Goal: Transaction & Acquisition: Purchase product/service

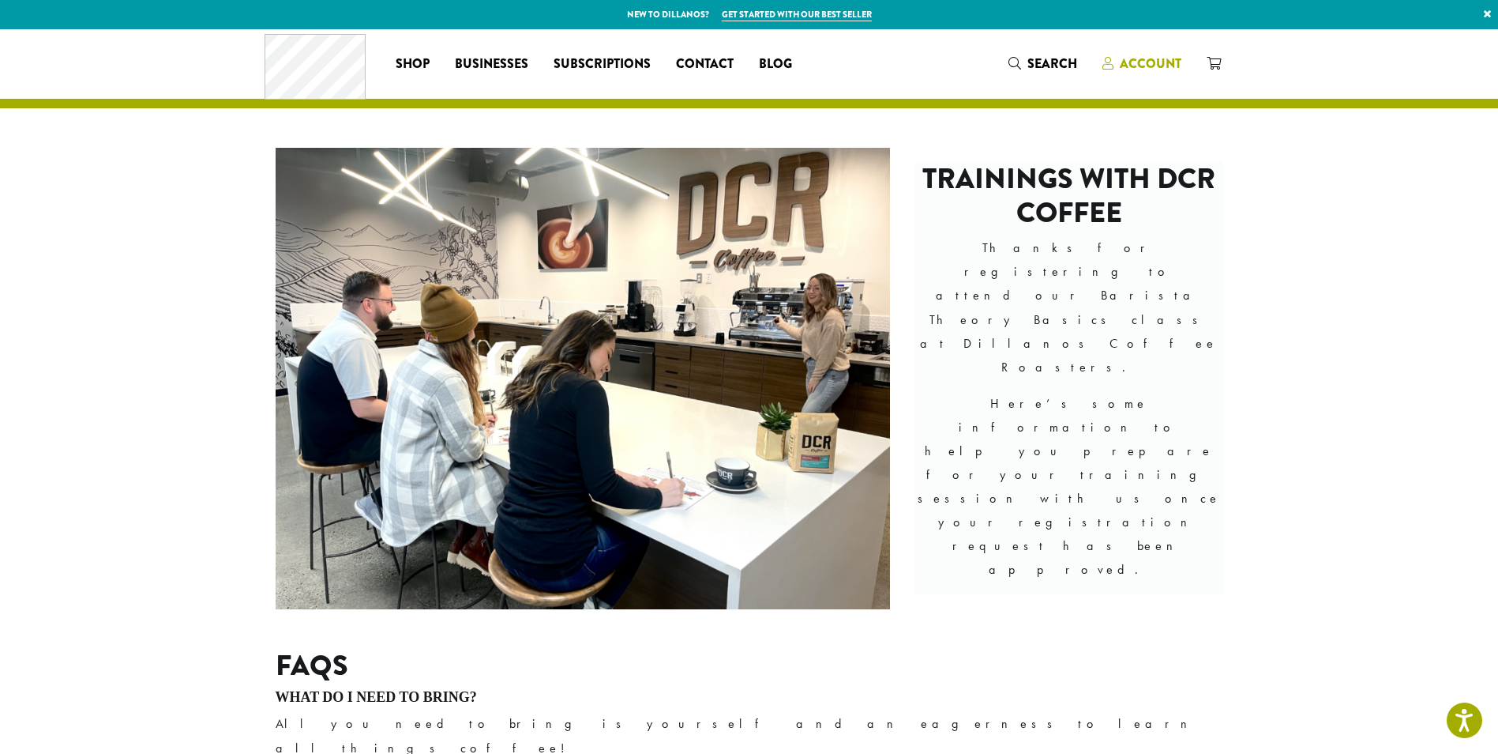
click at [1142, 61] on span "Account" at bounding box center [1151, 64] width 62 height 18
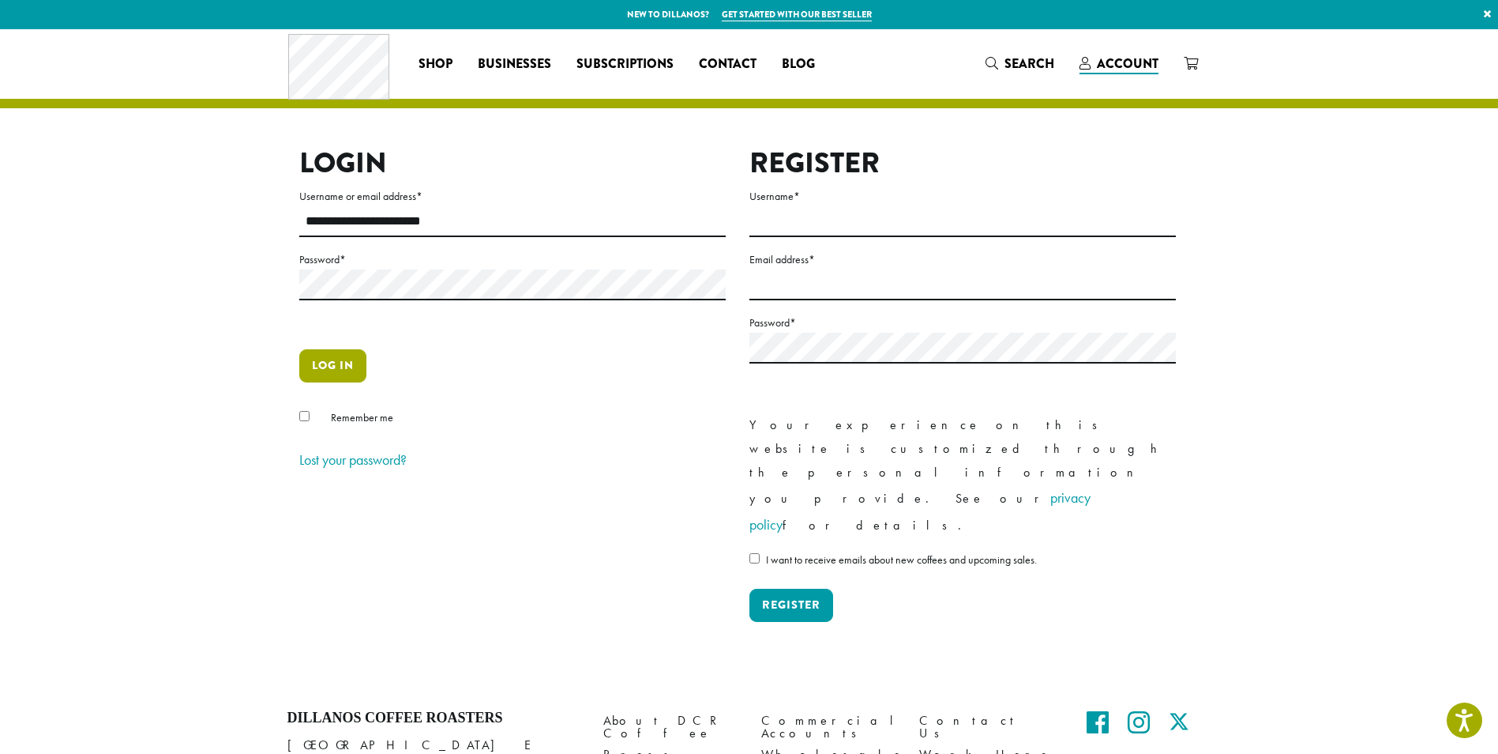
click at [340, 367] on button "Log in" at bounding box center [332, 365] width 67 height 33
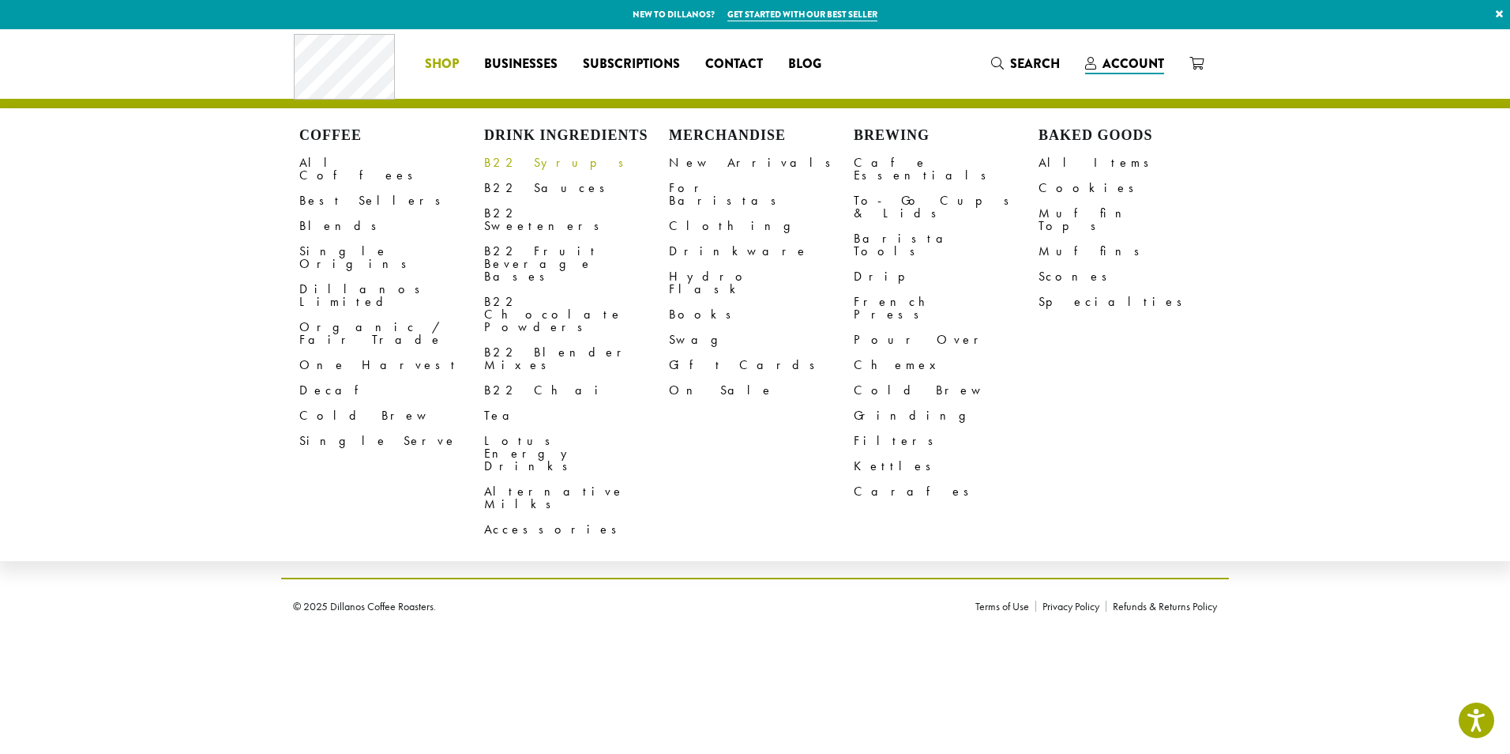
click at [511, 158] on link "B22 Syrups" at bounding box center [576, 162] width 185 height 25
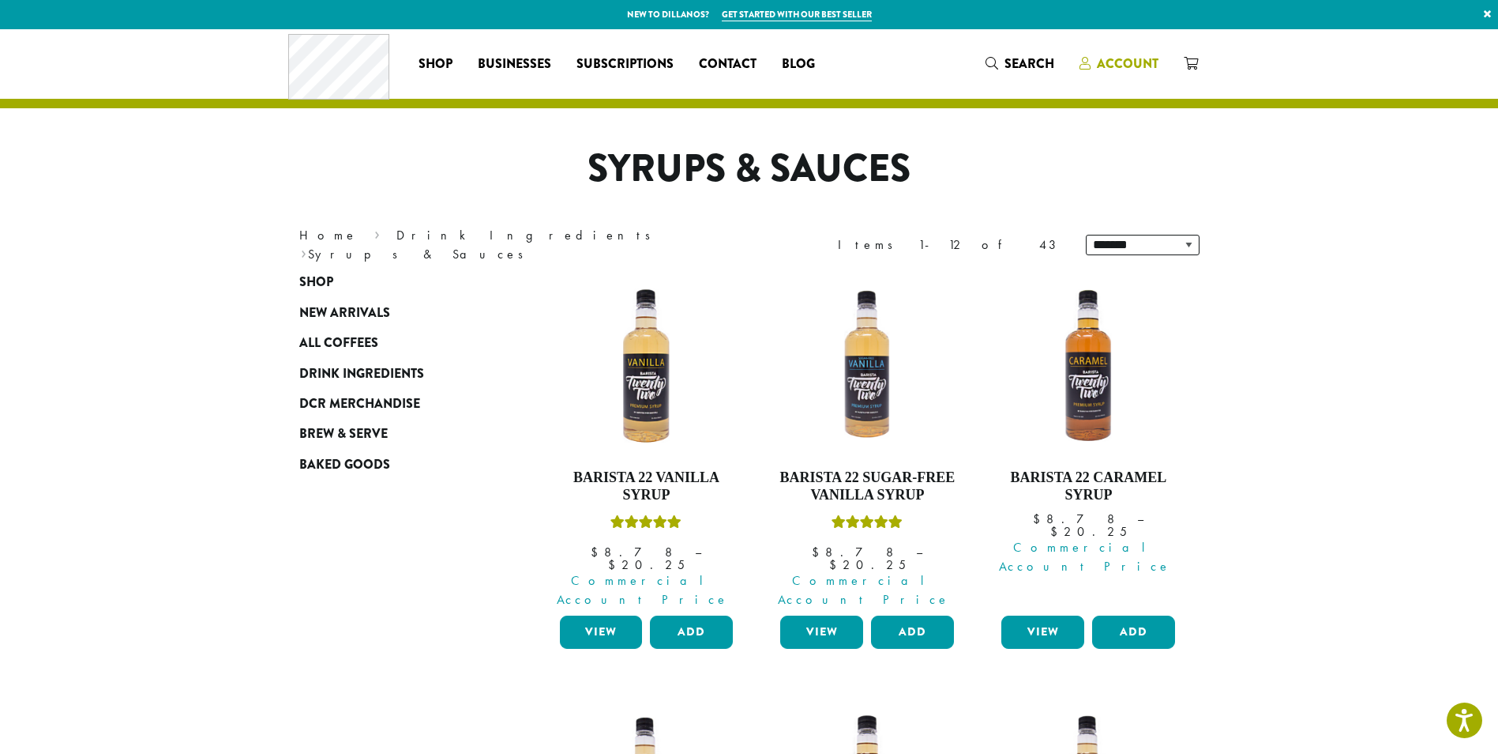
click at [1095, 62] on span "Account" at bounding box center [1119, 65] width 79 height 20
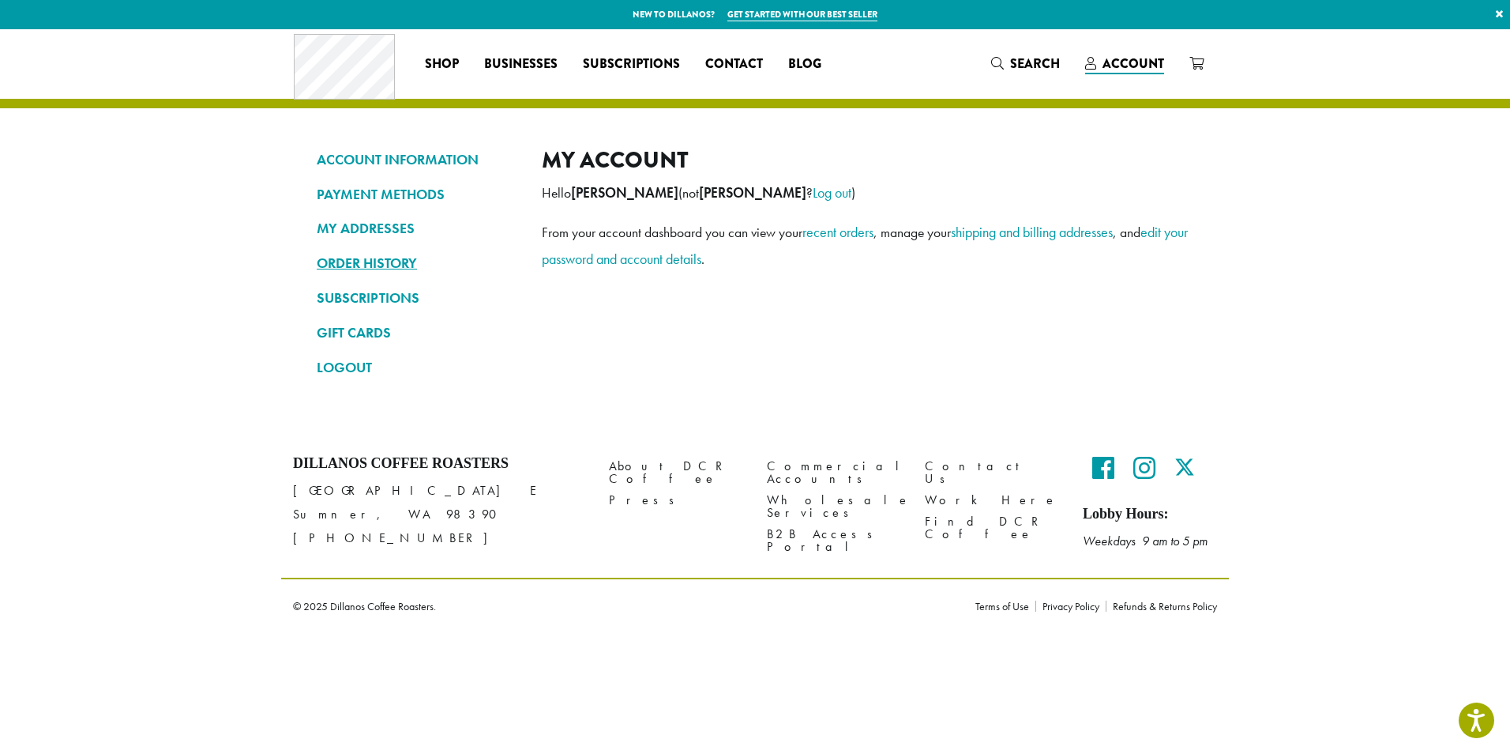
click at [389, 263] on link "ORDER HISTORY" at bounding box center [417, 263] width 201 height 27
click at [384, 261] on link "ORDER HISTORY" at bounding box center [417, 263] width 201 height 27
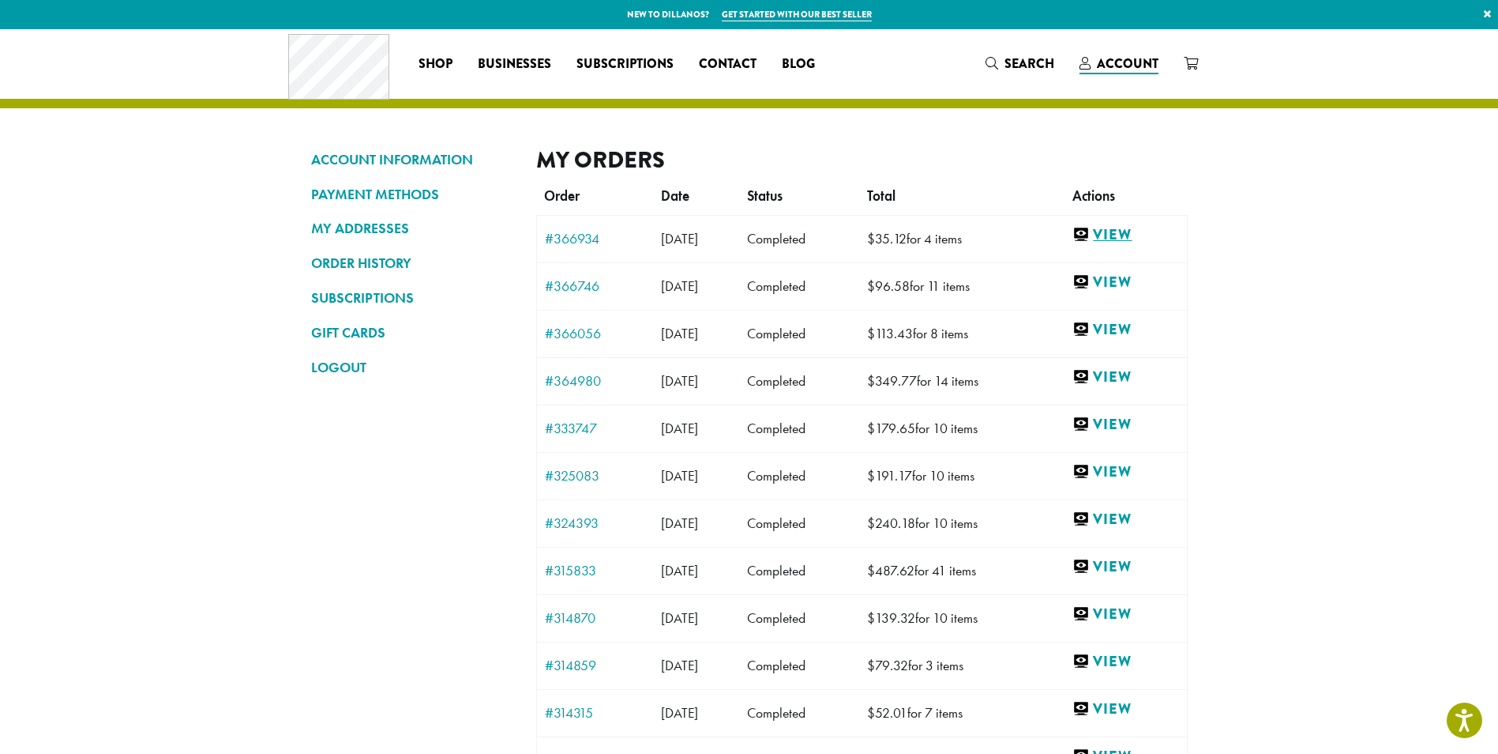
click at [1139, 227] on link "View" at bounding box center [1126, 235] width 106 height 20
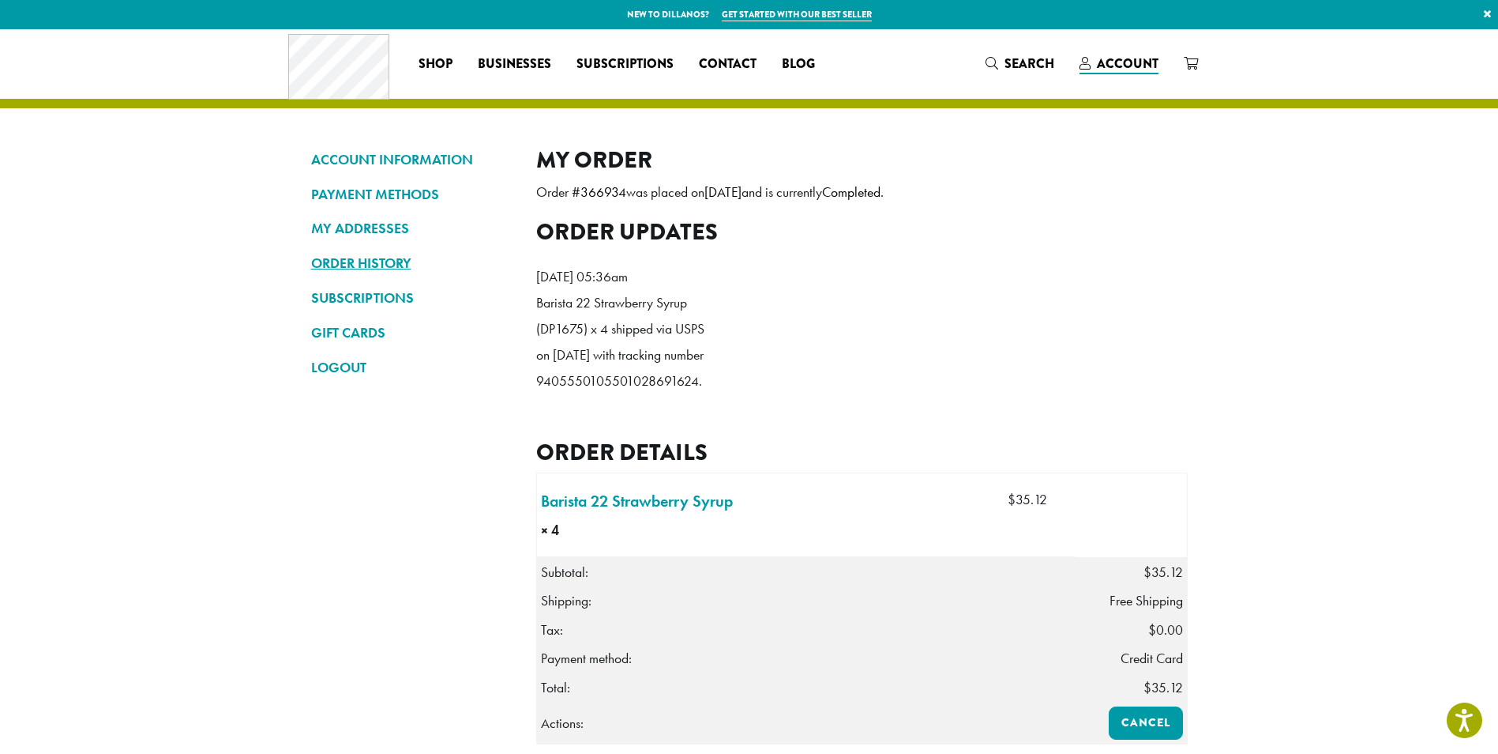
click link "ORDER HISTORY"
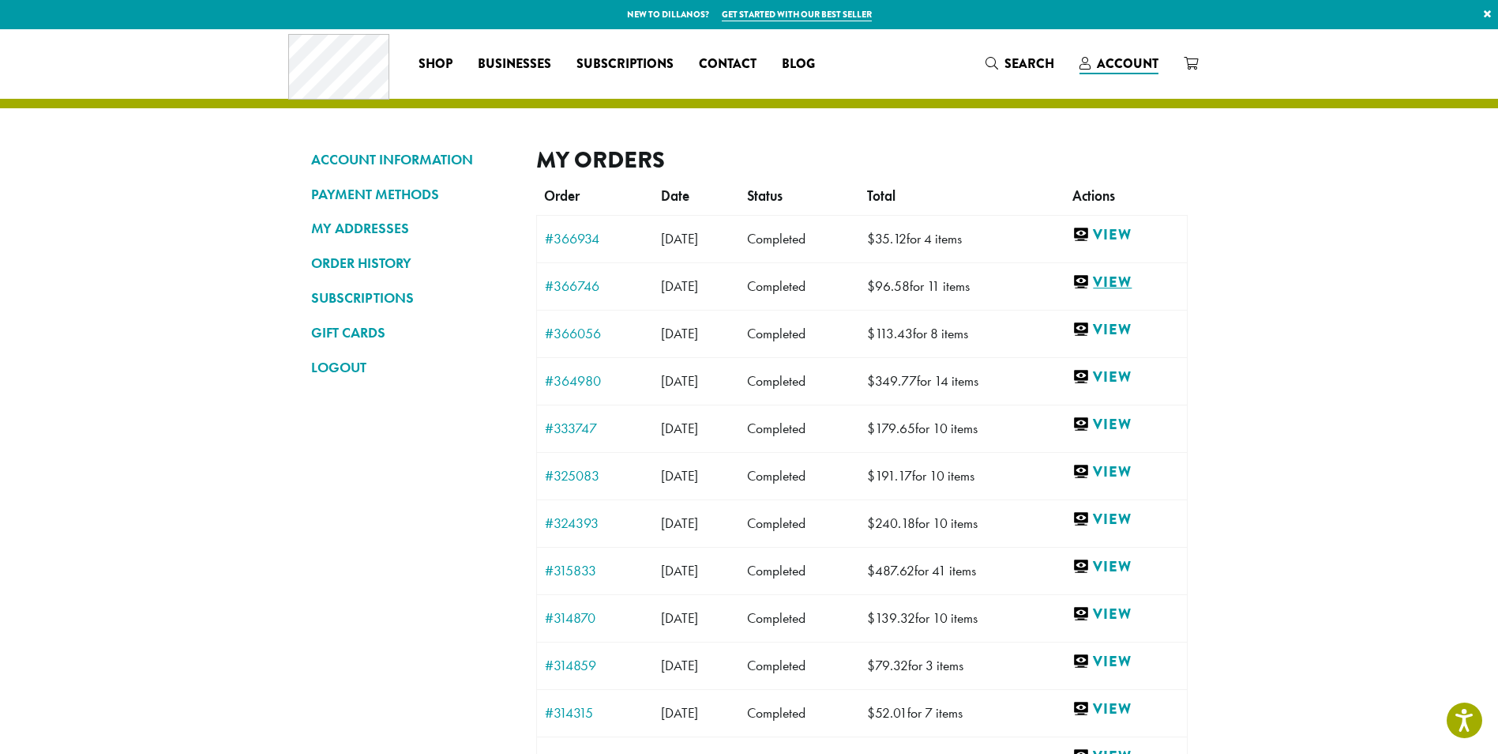
click at [1136, 280] on link "View" at bounding box center [1126, 283] width 106 height 20
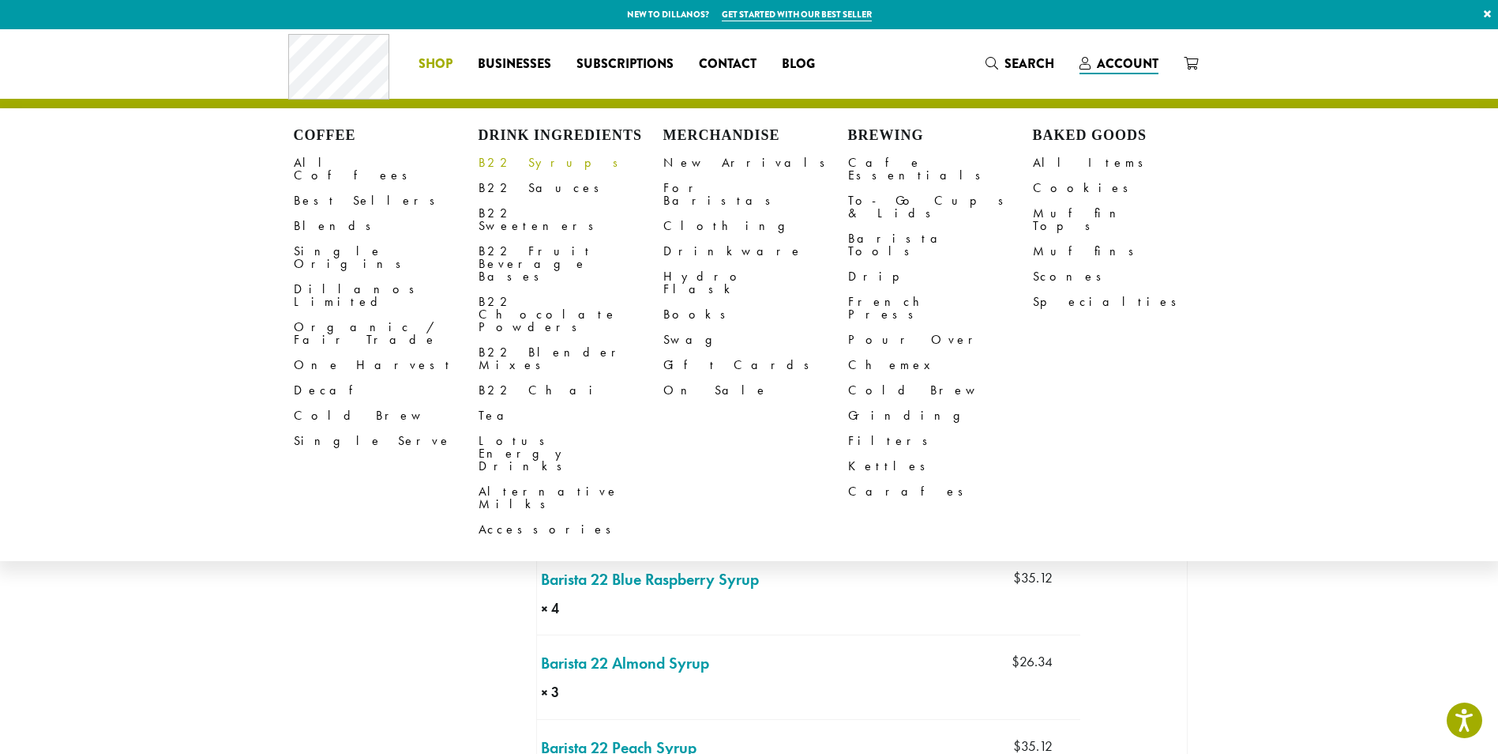
click at [504, 164] on link "B22 Syrups" at bounding box center [571, 162] width 185 height 25
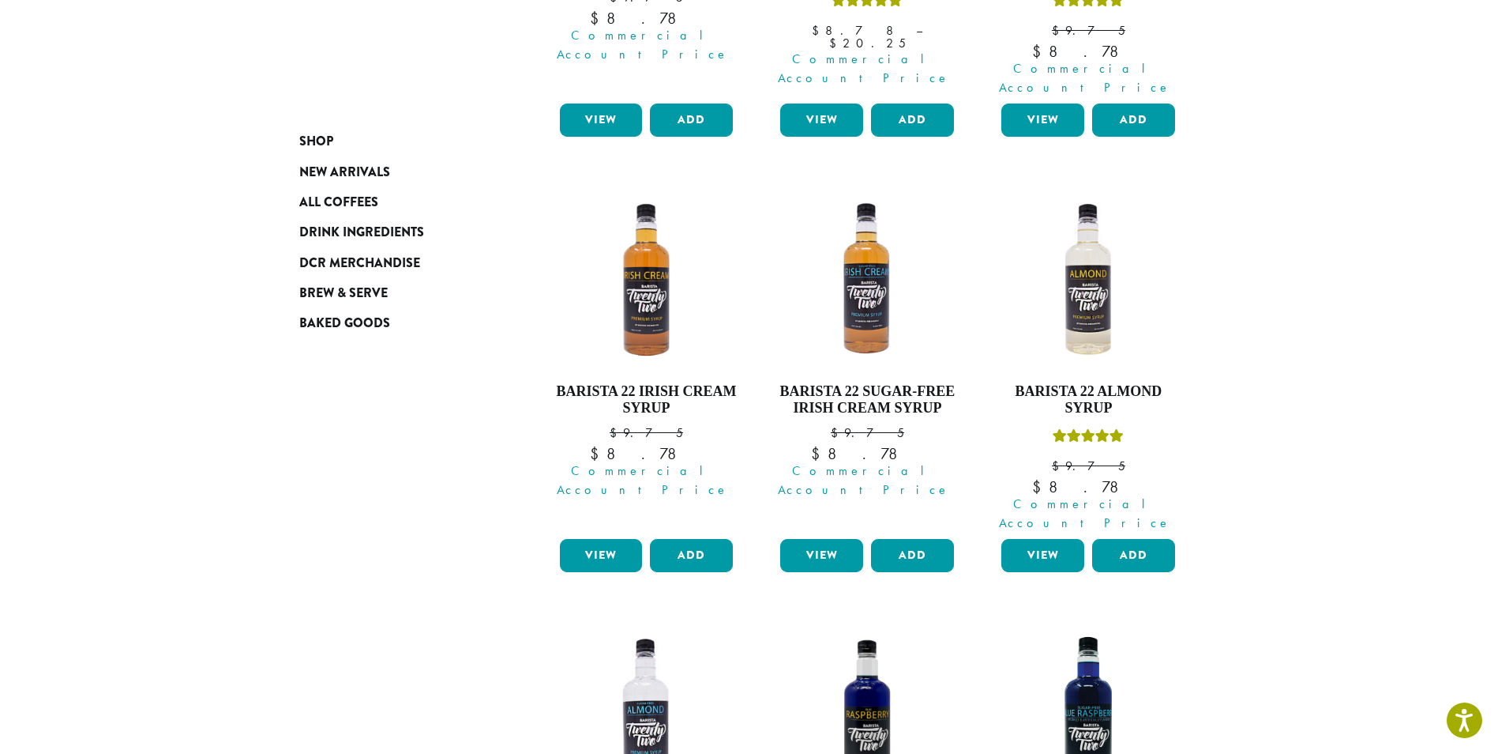
scroll to position [1185, 0]
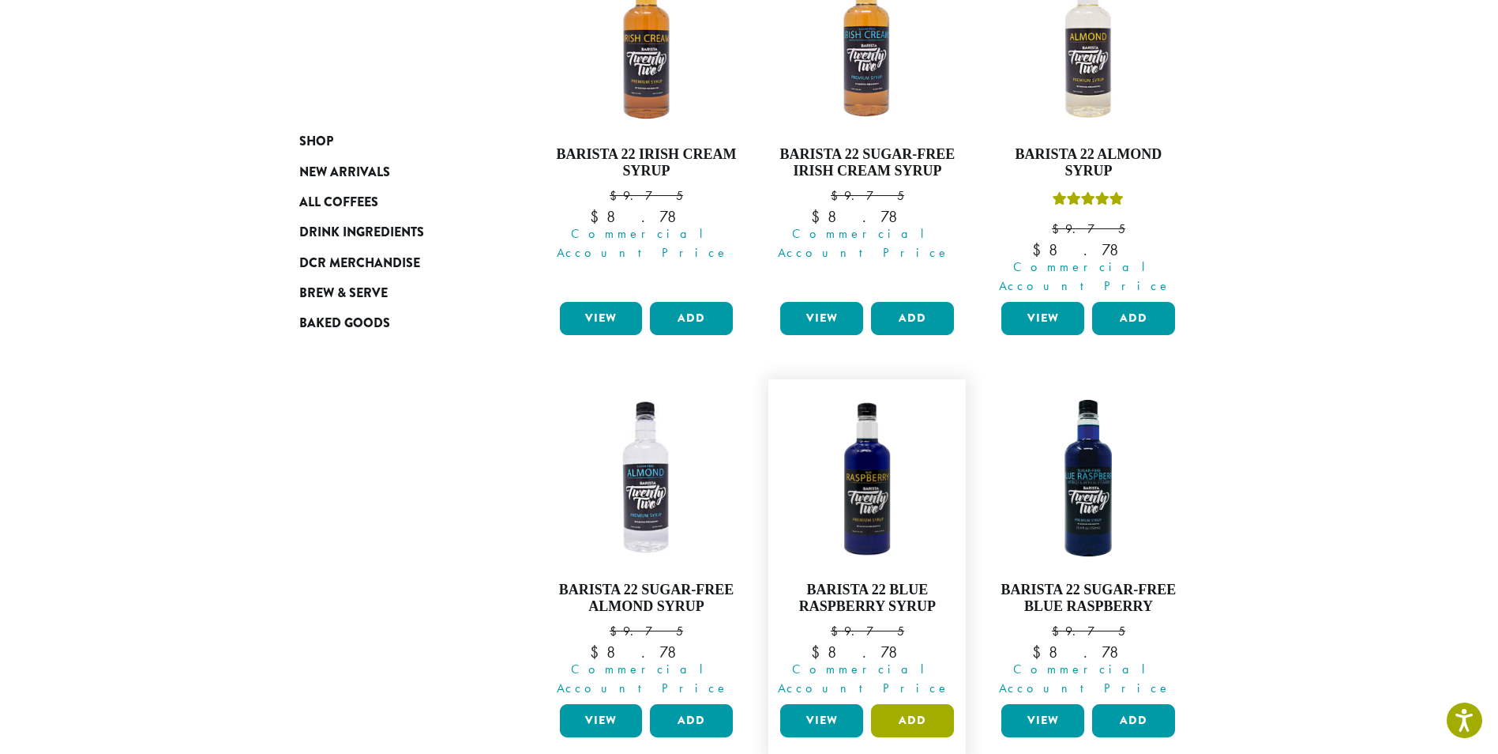
click at [917, 704] on button "Add" at bounding box center [912, 720] width 83 height 33
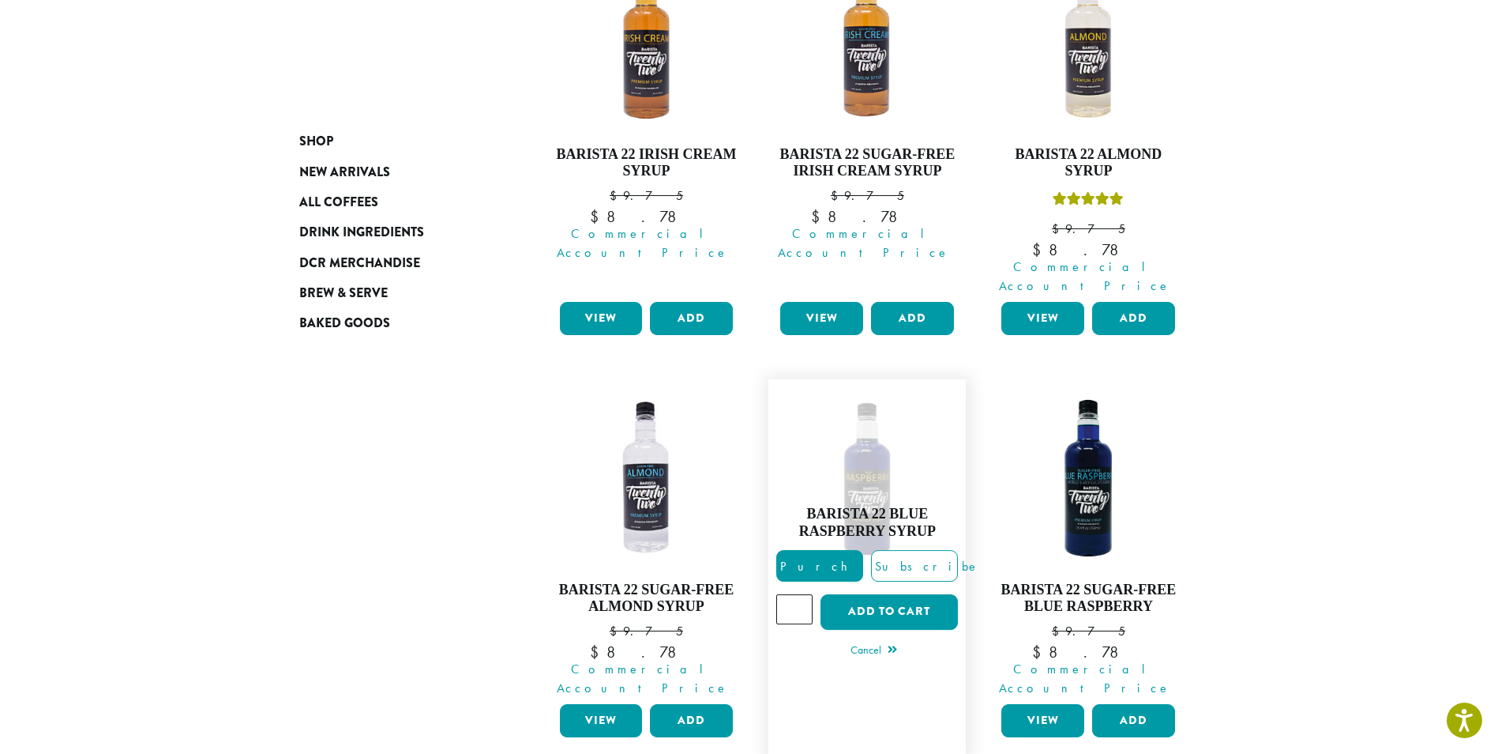
click at [802, 594] on input "*" at bounding box center [794, 609] width 36 height 30
type input "*"
click at [802, 594] on input "*" at bounding box center [794, 609] width 36 height 30
click at [897, 594] on button "Add to cart" at bounding box center [889, 612] width 137 height 36
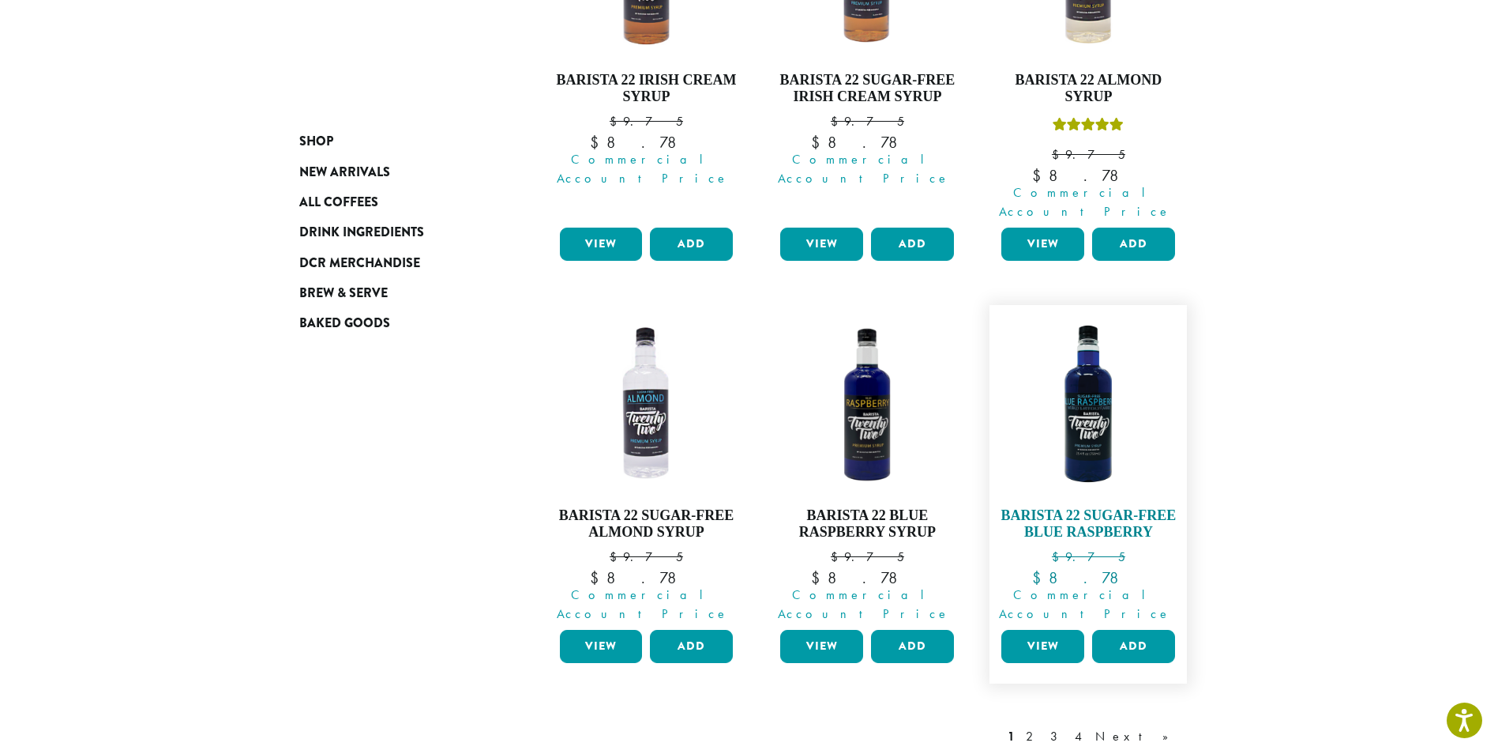
scroll to position [1417, 0]
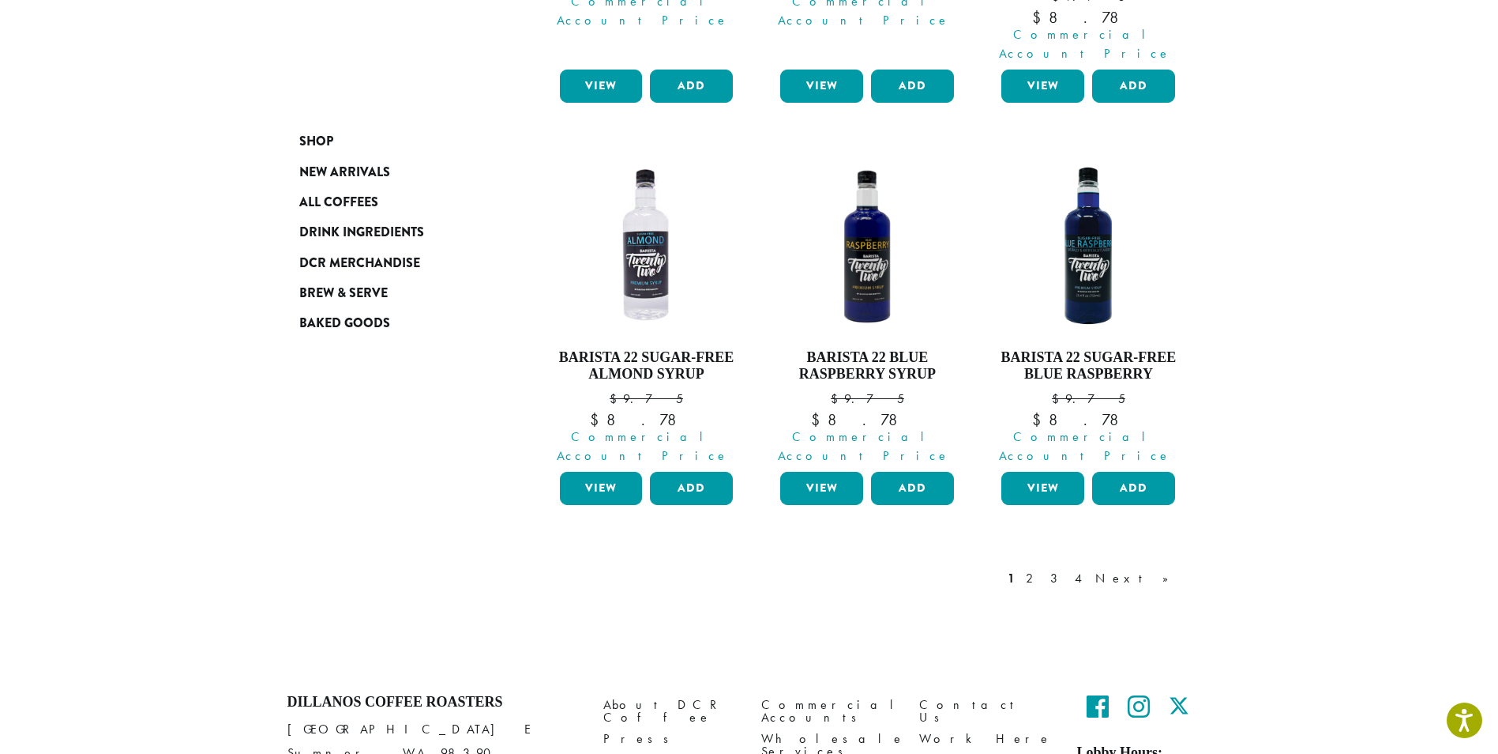
click at [1043, 569] on link "2" at bounding box center [1033, 578] width 20 height 19
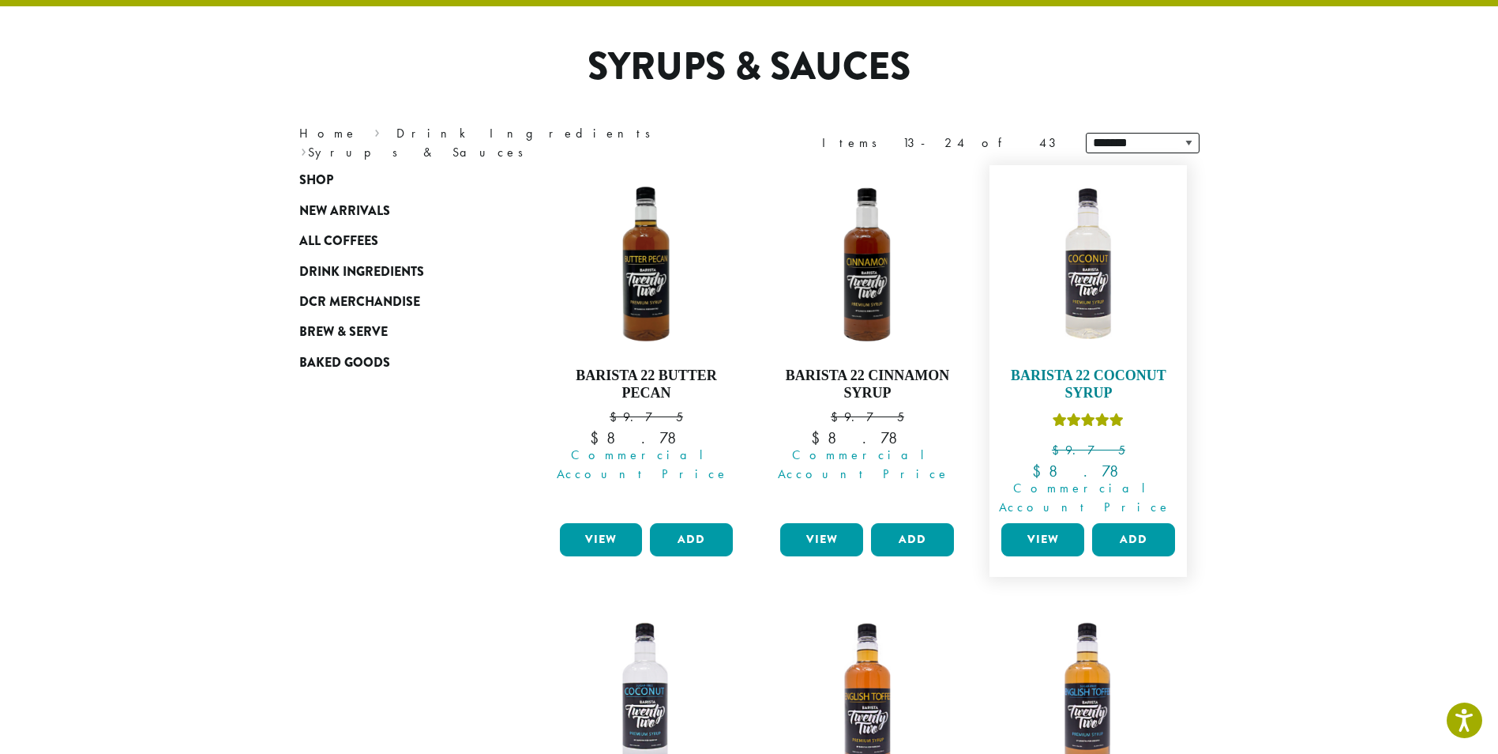
scroll to position [97, 0]
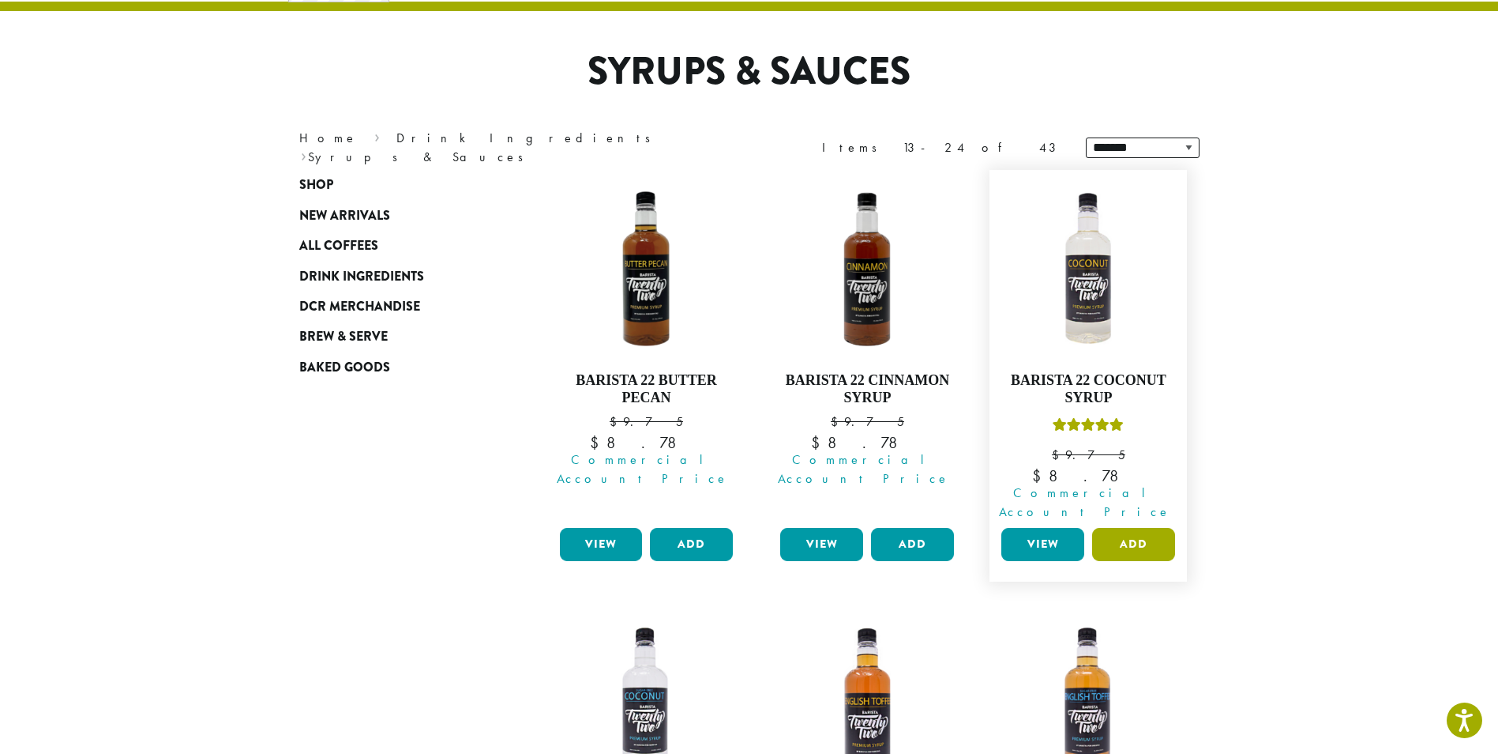
click at [1144, 528] on button "Add" at bounding box center [1133, 544] width 83 height 33
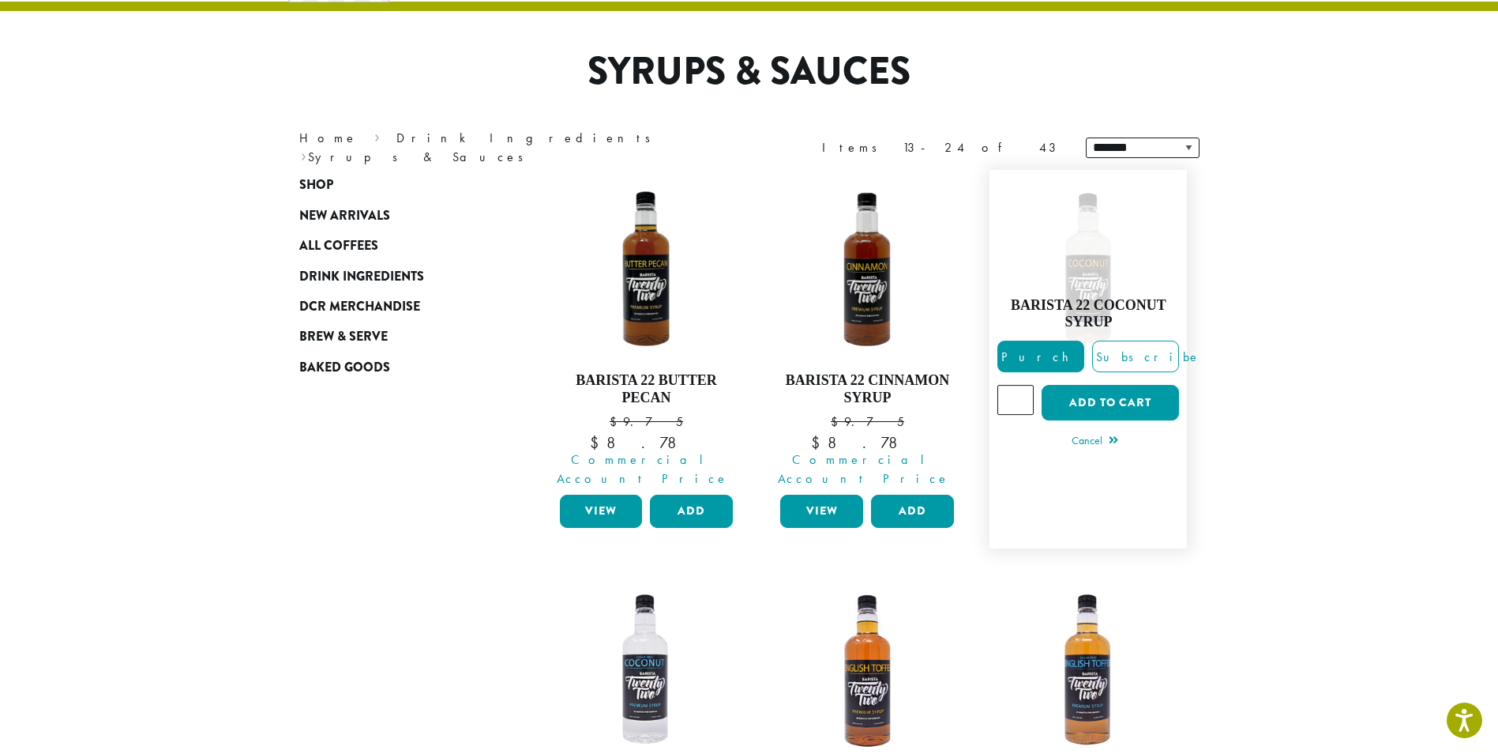
click at [1022, 385] on input "*" at bounding box center [1016, 400] width 36 height 30
type input "*"
click at [1022, 385] on input "*" at bounding box center [1016, 400] width 36 height 30
click at [1115, 393] on button "Add to cart" at bounding box center [1110, 403] width 137 height 36
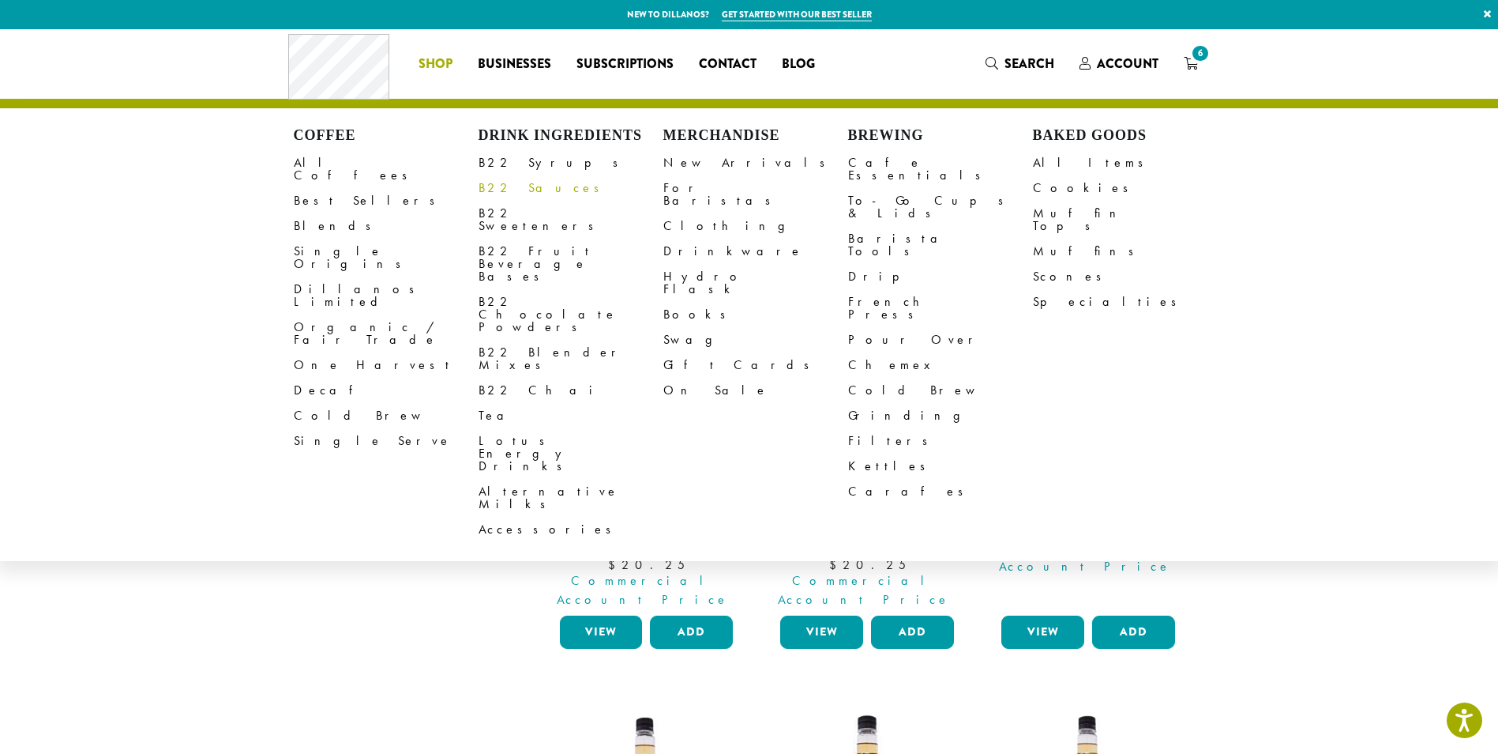
click at [518, 182] on link "B22 Sauces" at bounding box center [571, 187] width 185 height 25
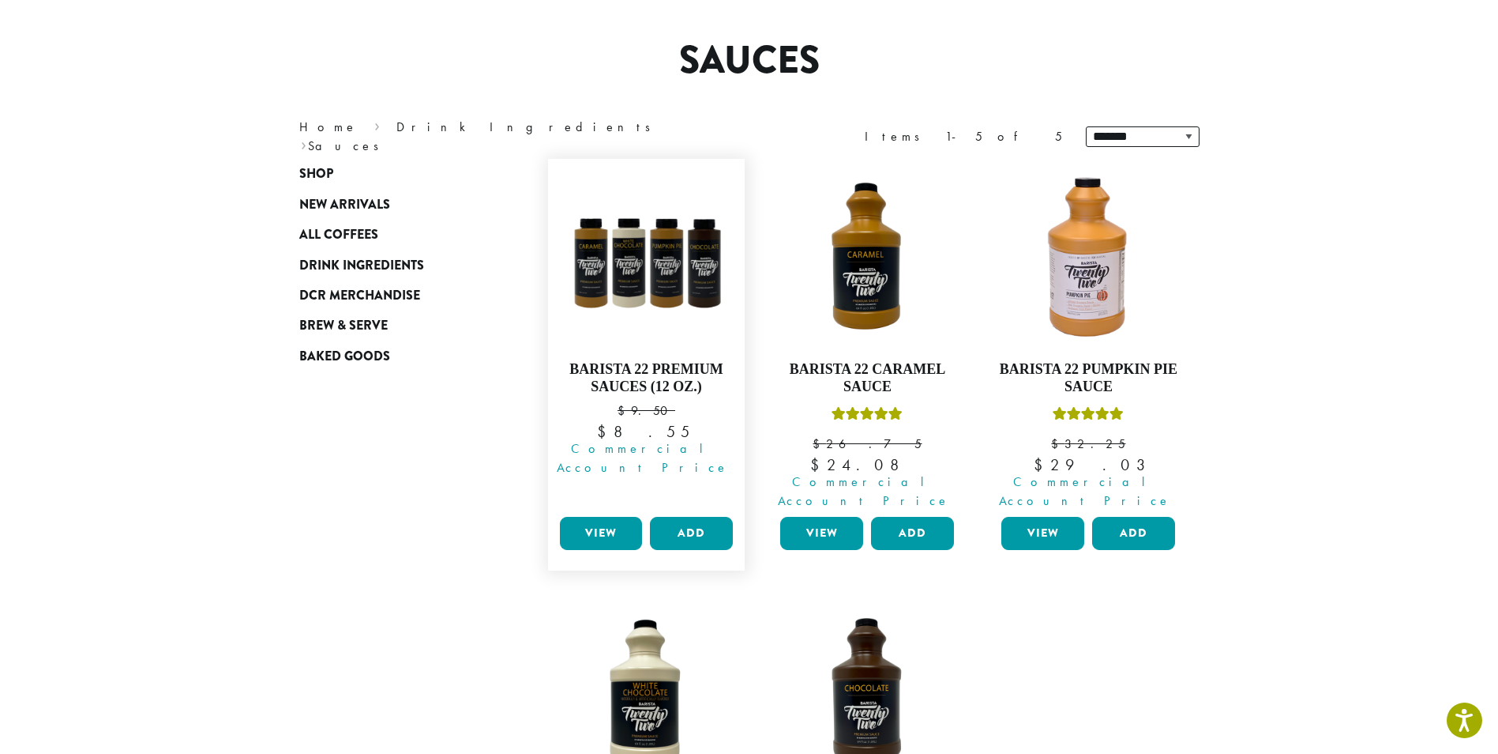
scroll to position [266, 0]
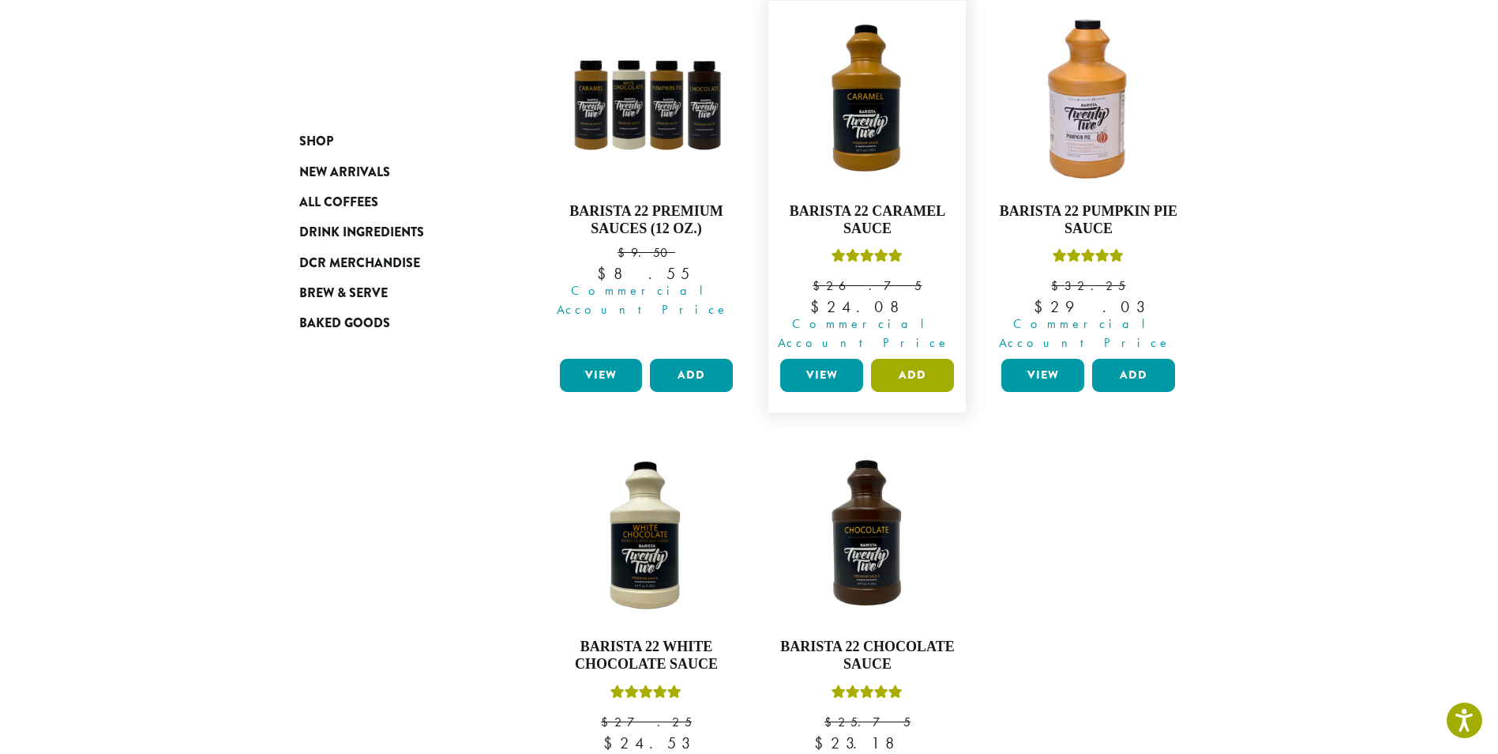
click at [912, 359] on button "Add" at bounding box center [912, 375] width 83 height 33
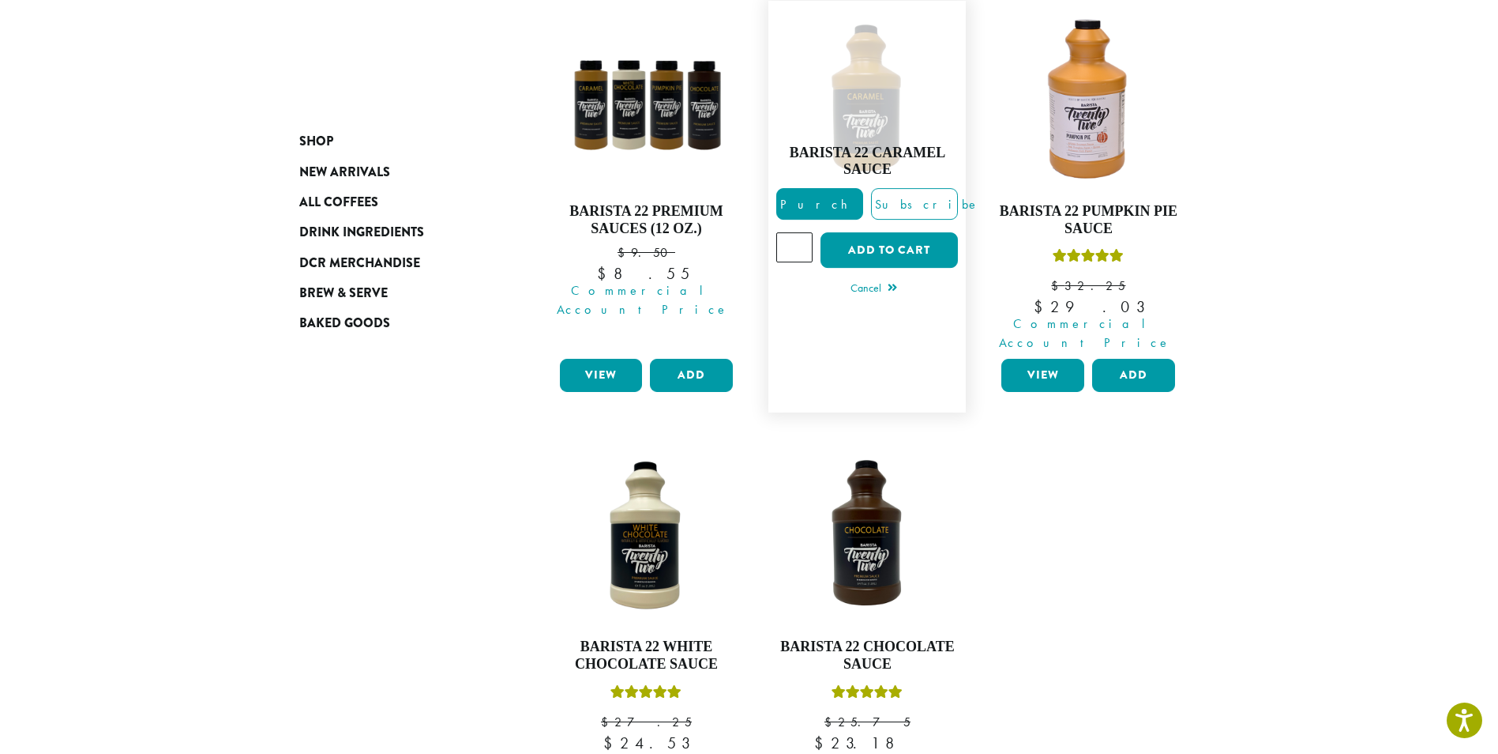
type input "*"
click at [801, 232] on input "*" at bounding box center [794, 247] width 36 height 30
click at [905, 241] on button "Add to cart" at bounding box center [889, 250] width 137 height 36
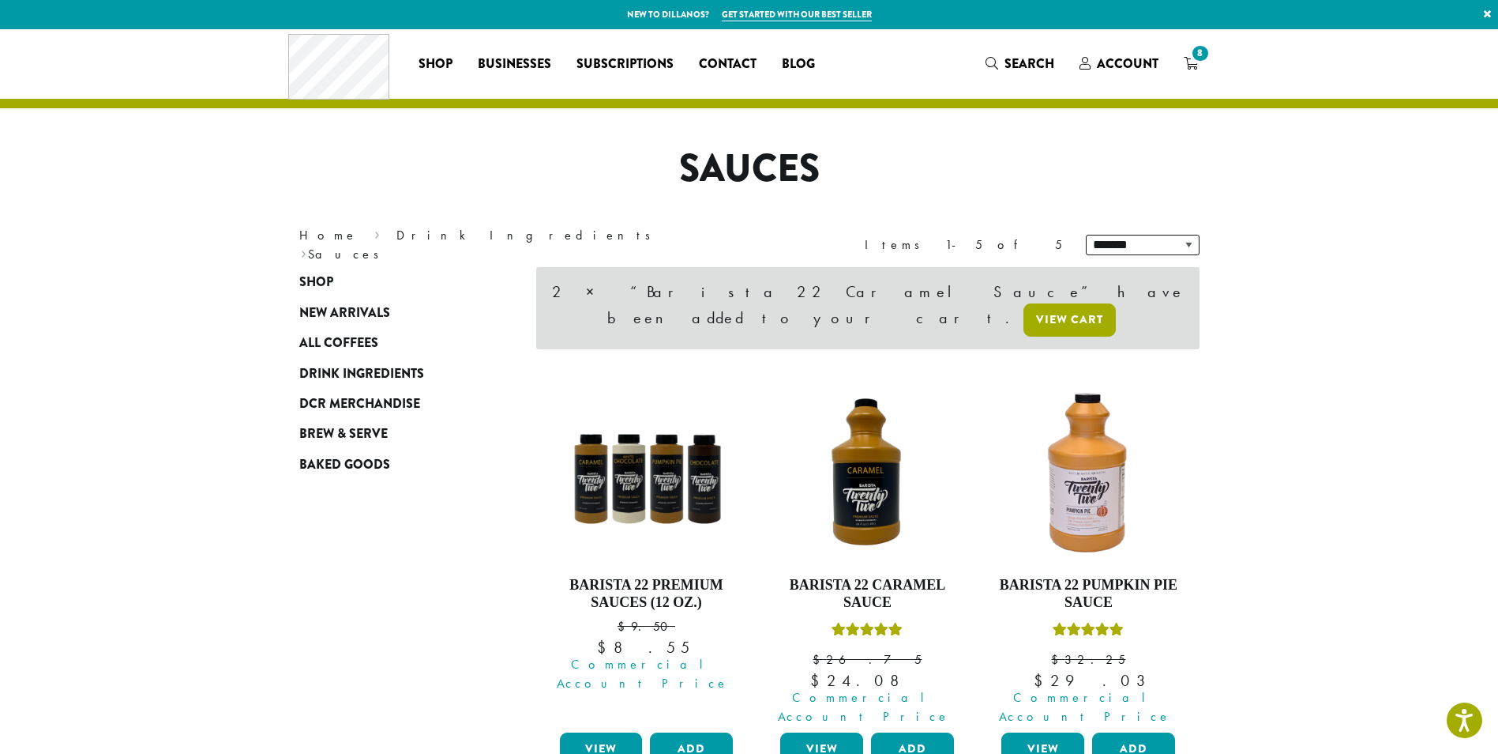
click at [1067, 303] on link "View cart" at bounding box center [1070, 319] width 92 height 33
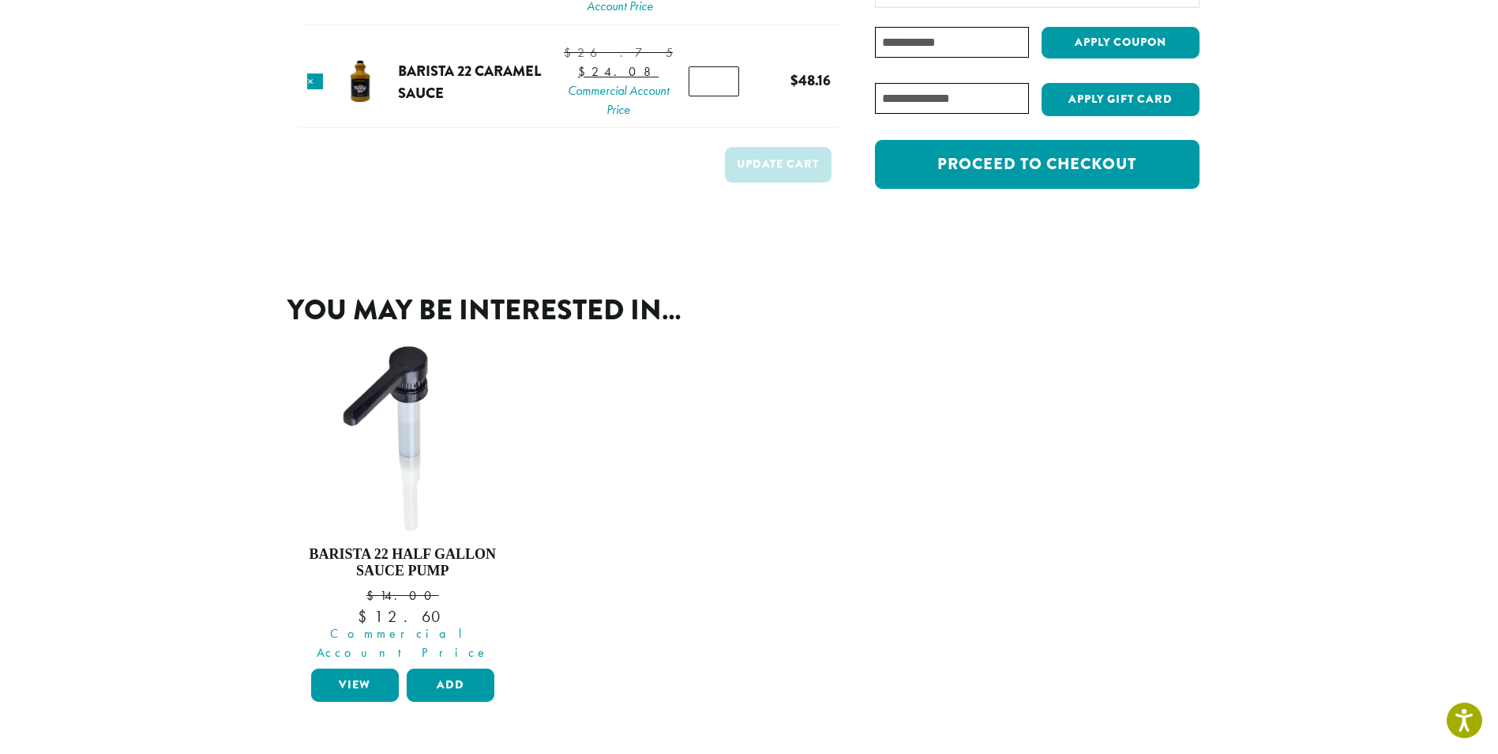
scroll to position [474, 0]
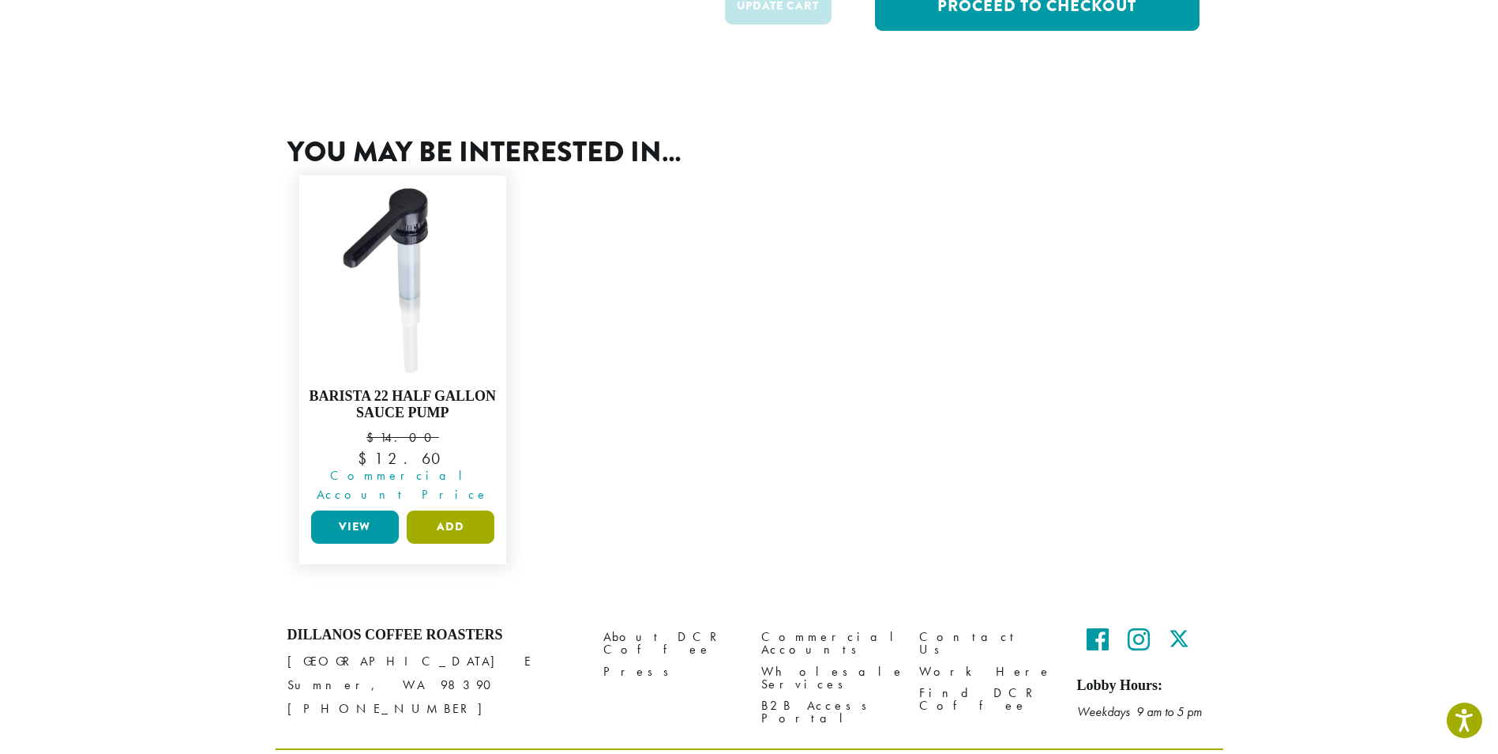
click at [459, 543] on button "Add" at bounding box center [451, 526] width 88 height 33
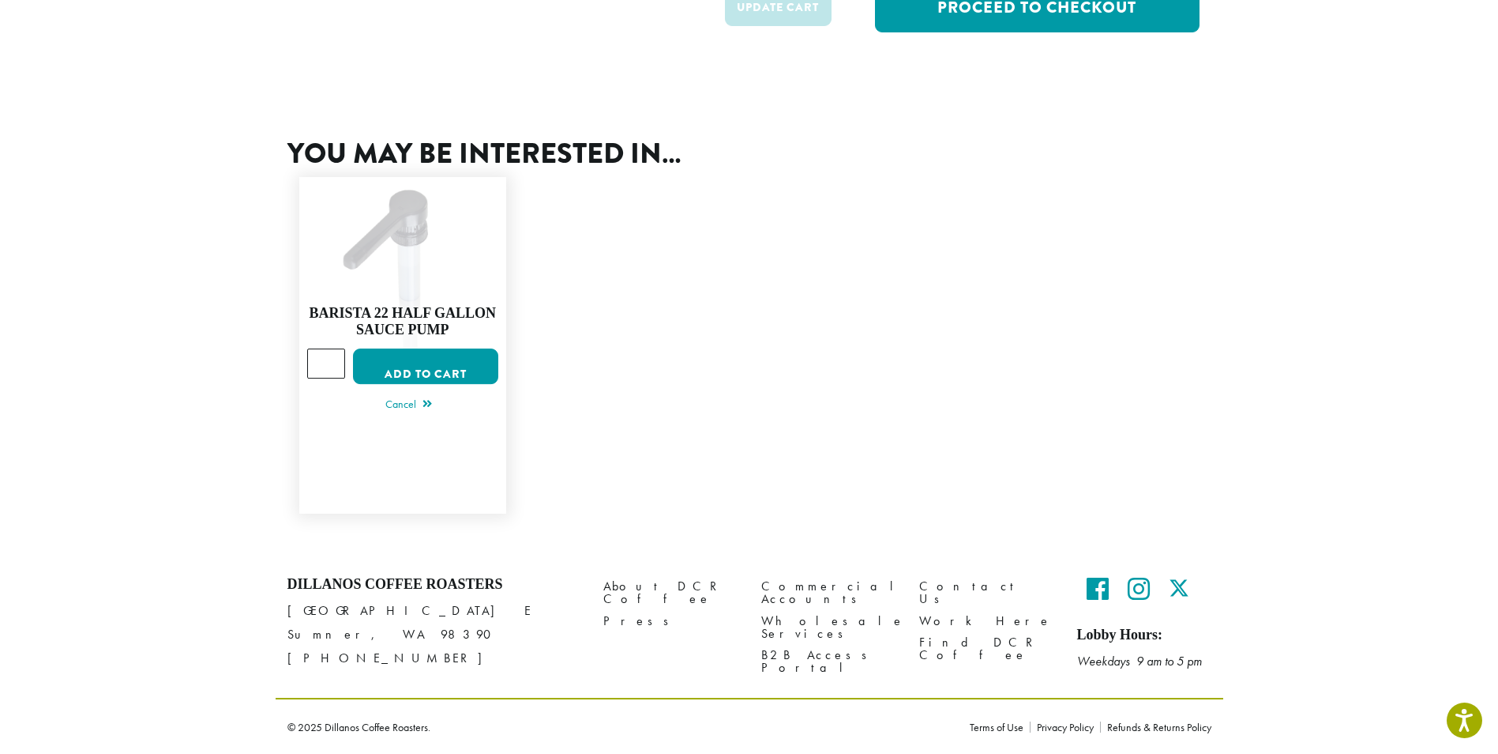
click at [332, 378] on input "*" at bounding box center [326, 363] width 38 height 30
type input "*"
click at [332, 378] on input "*" at bounding box center [326, 363] width 38 height 30
click at [465, 384] on button "Add to cart" at bounding box center [425, 366] width 145 height 36
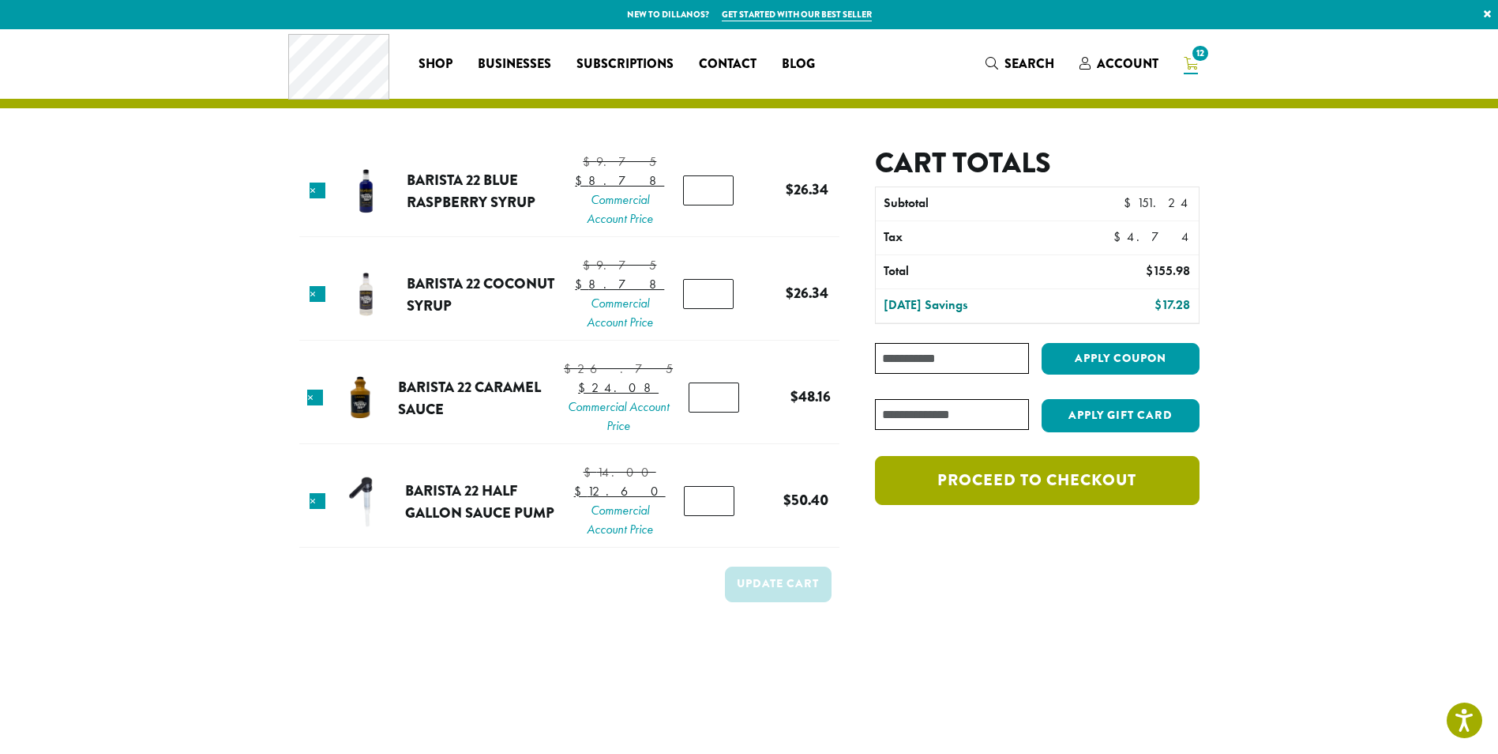
click at [1073, 484] on link "Proceed to checkout" at bounding box center [1037, 480] width 324 height 49
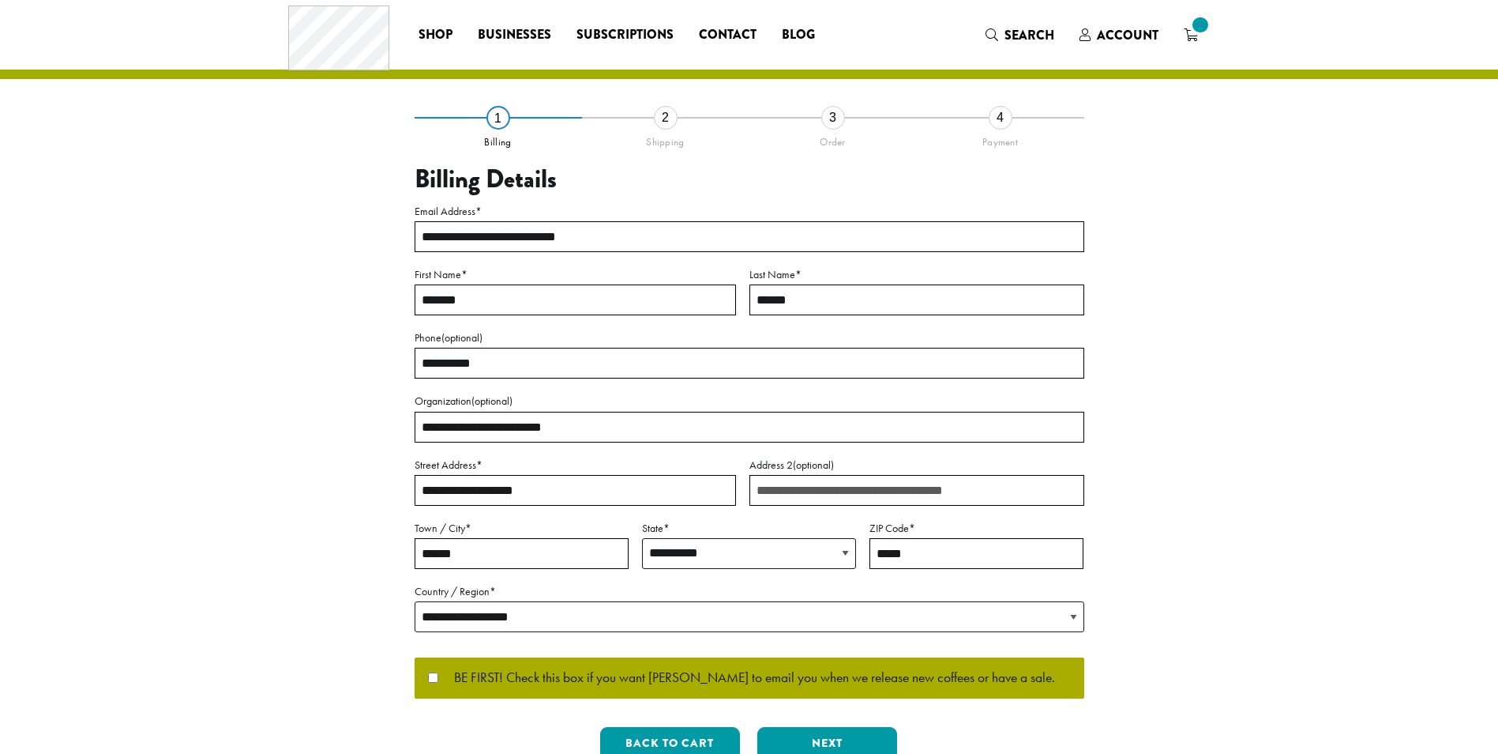
select select "**"
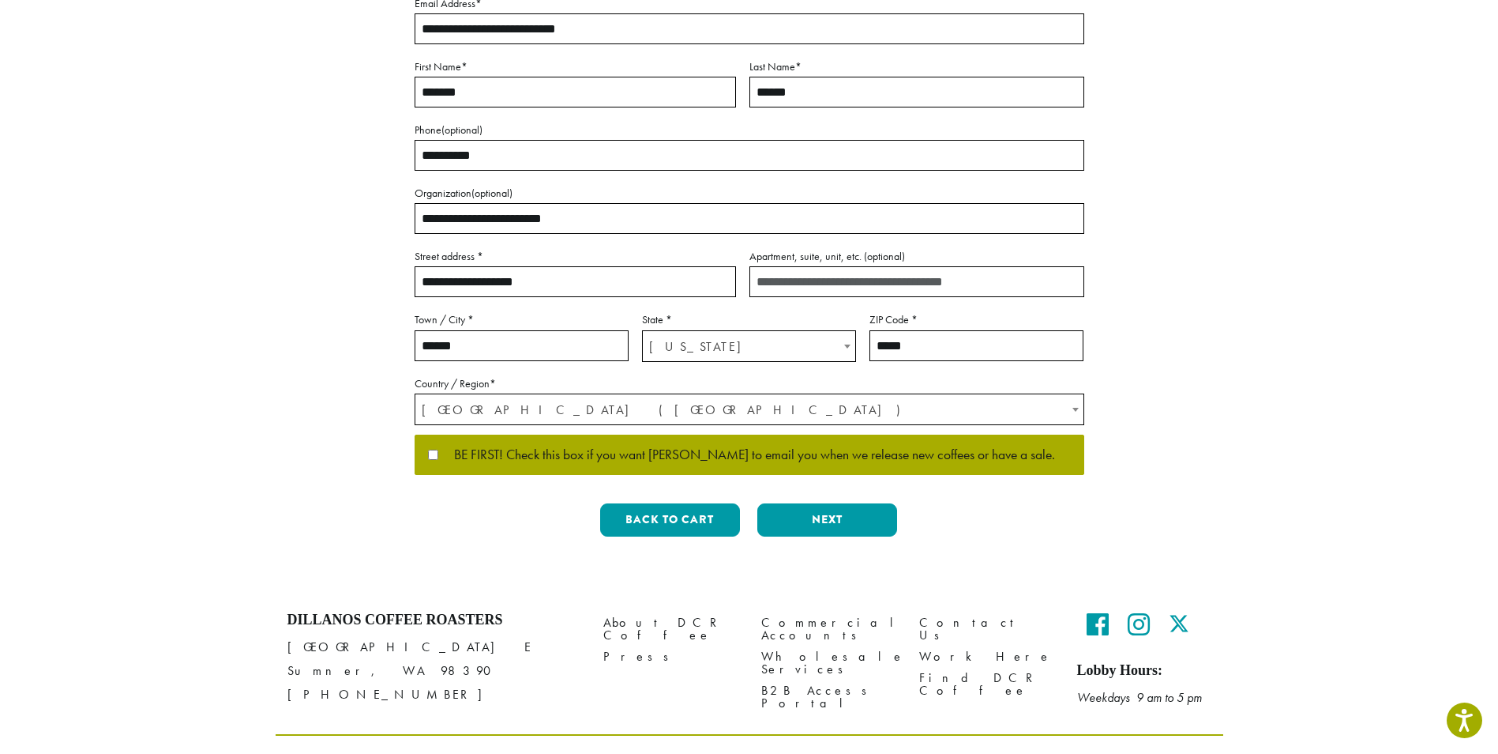
scroll to position [273, 0]
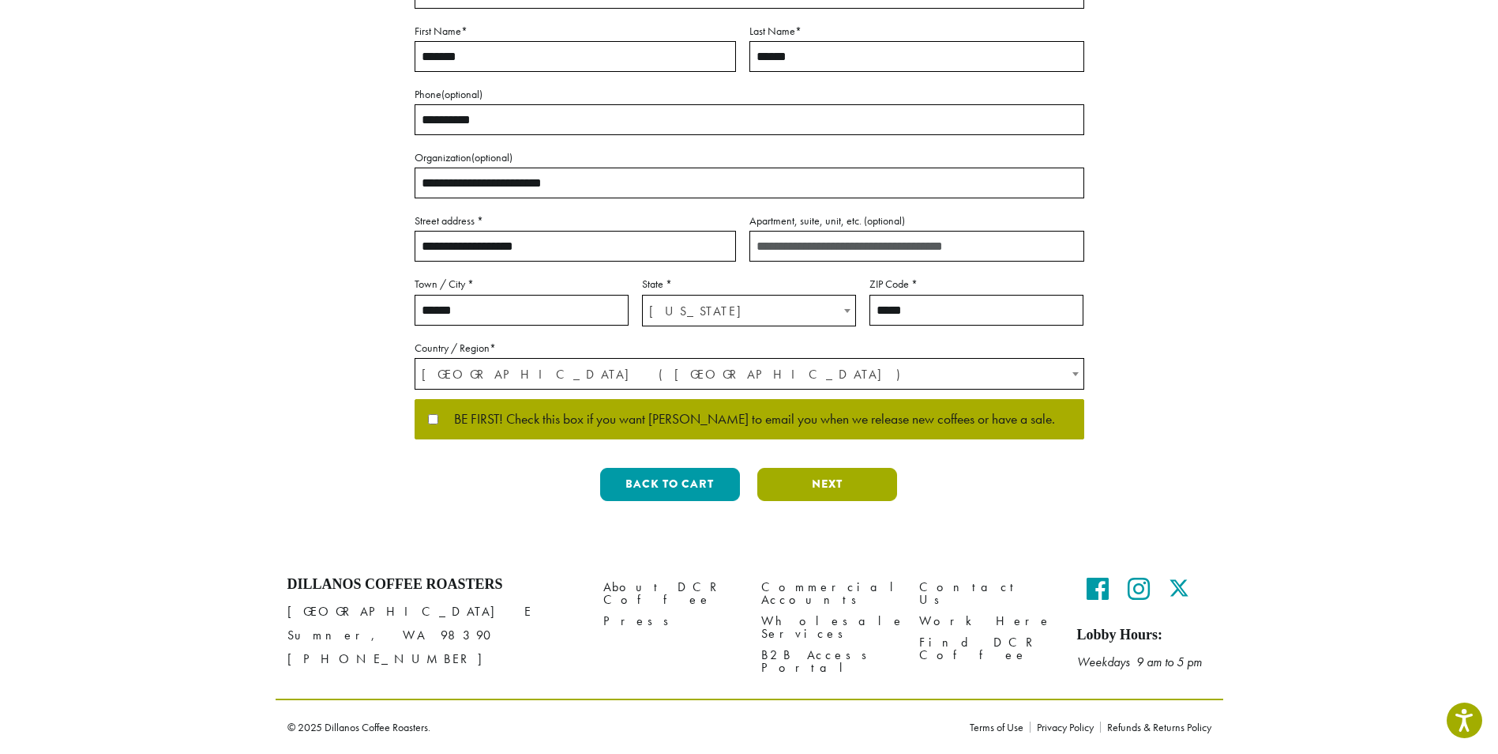
click at [859, 478] on button "Next" at bounding box center [828, 484] width 140 height 33
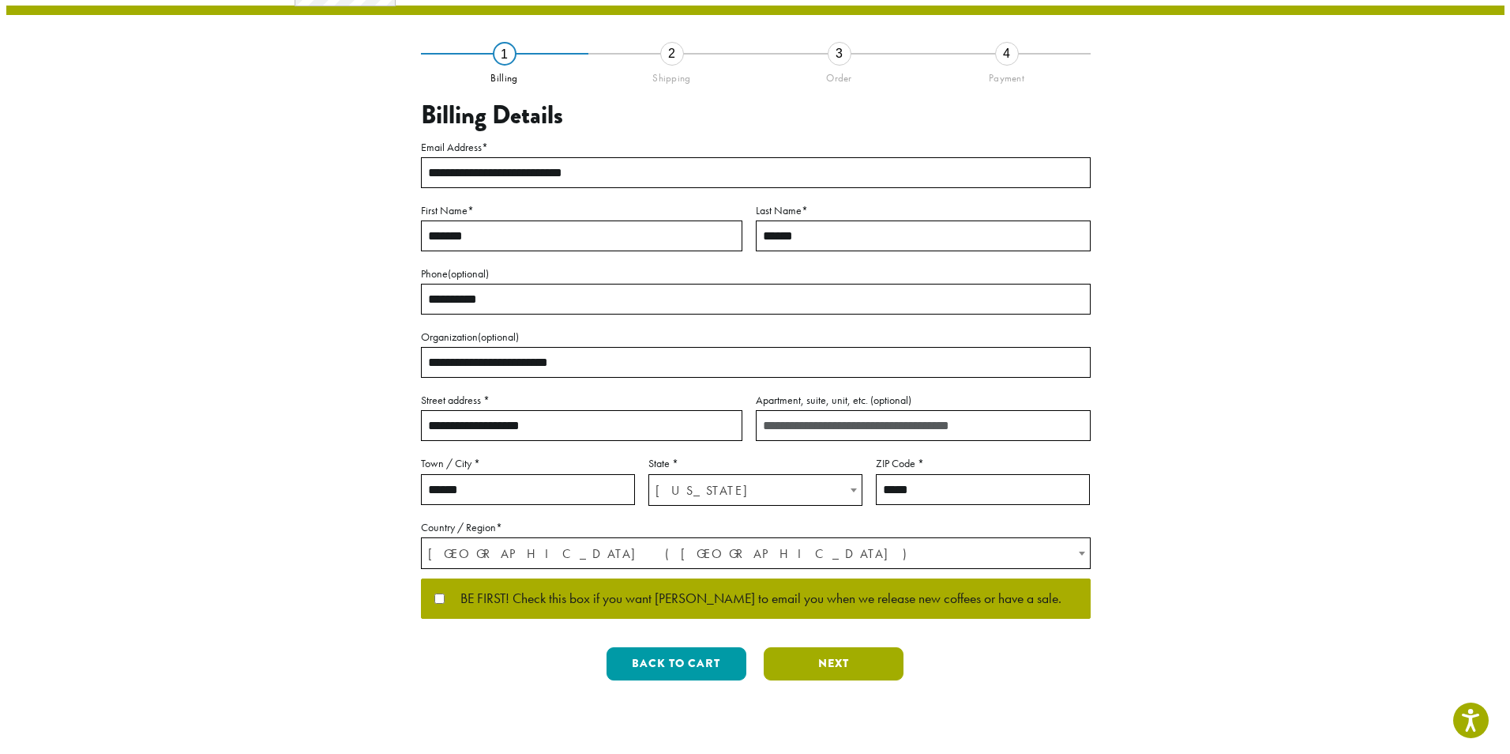
scroll to position [0, 0]
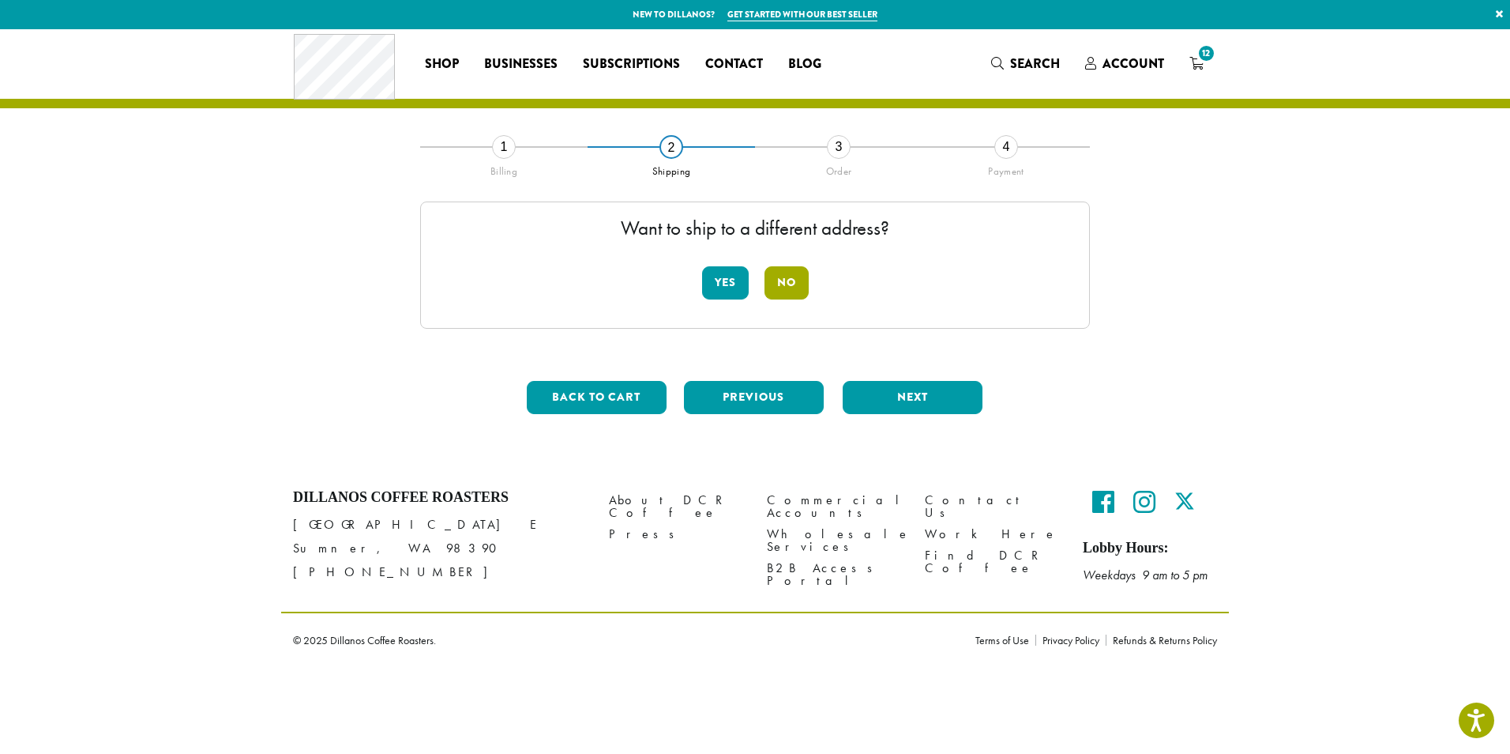
click at [790, 278] on button "No" at bounding box center [787, 282] width 44 height 33
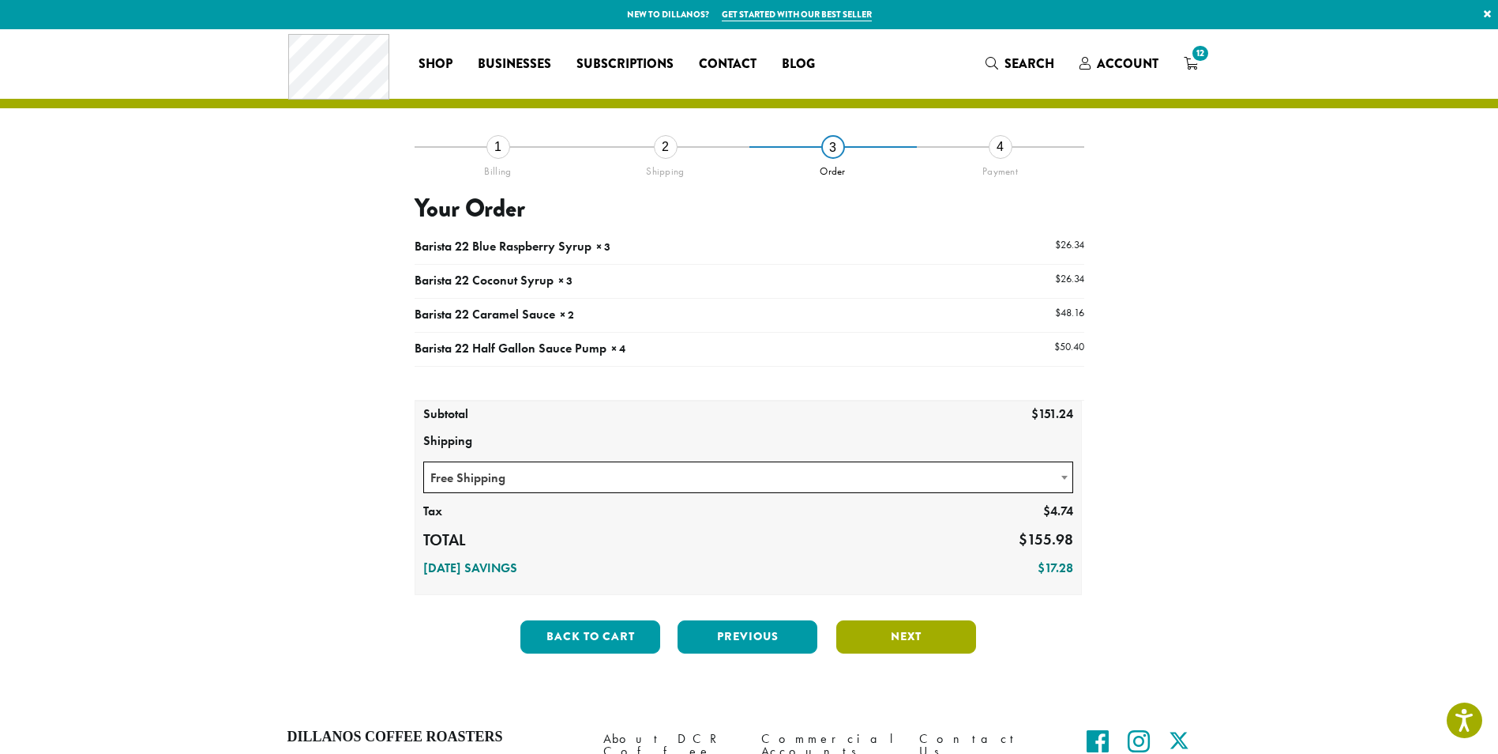
click at [928, 645] on button "Next" at bounding box center [907, 636] width 140 height 33
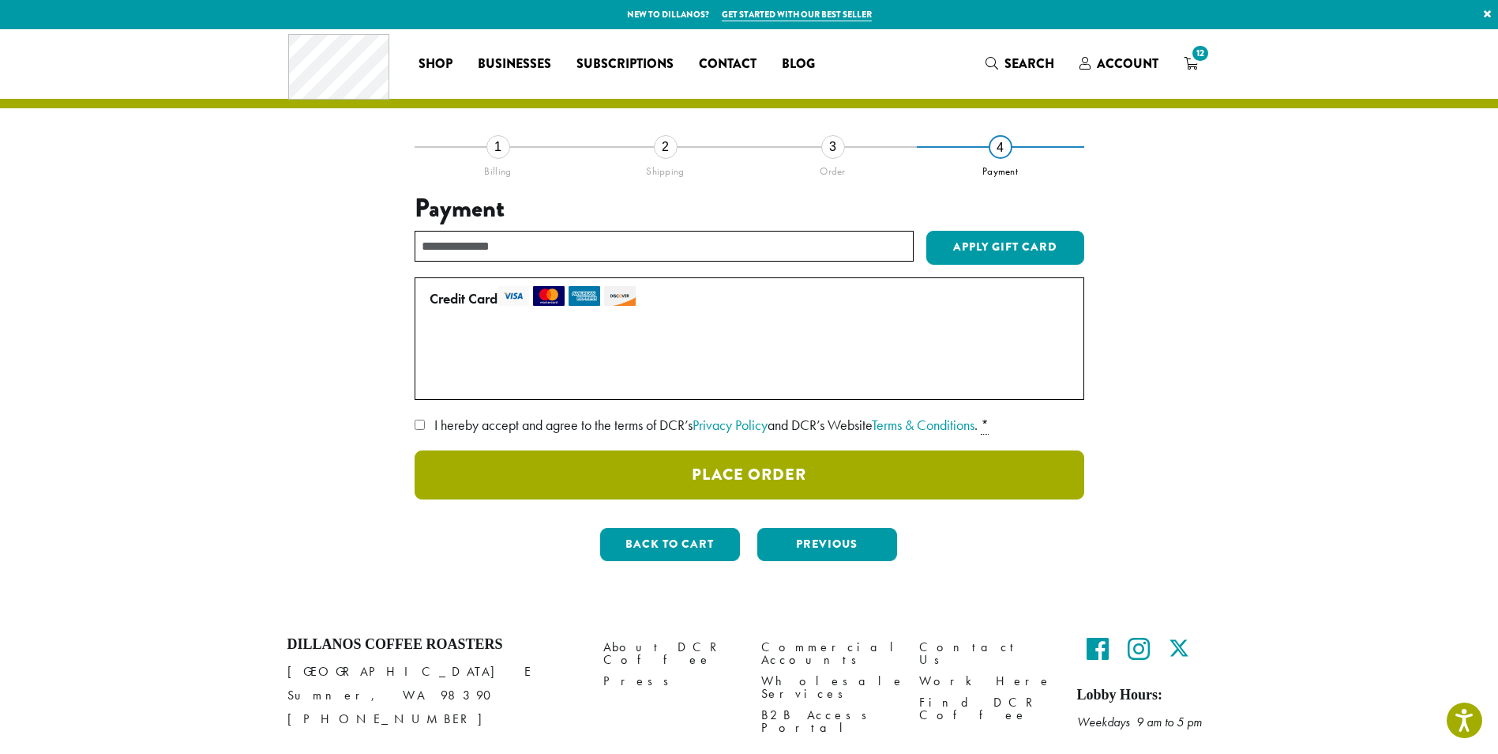
click at [703, 473] on button "Place Order" at bounding box center [750, 474] width 670 height 49
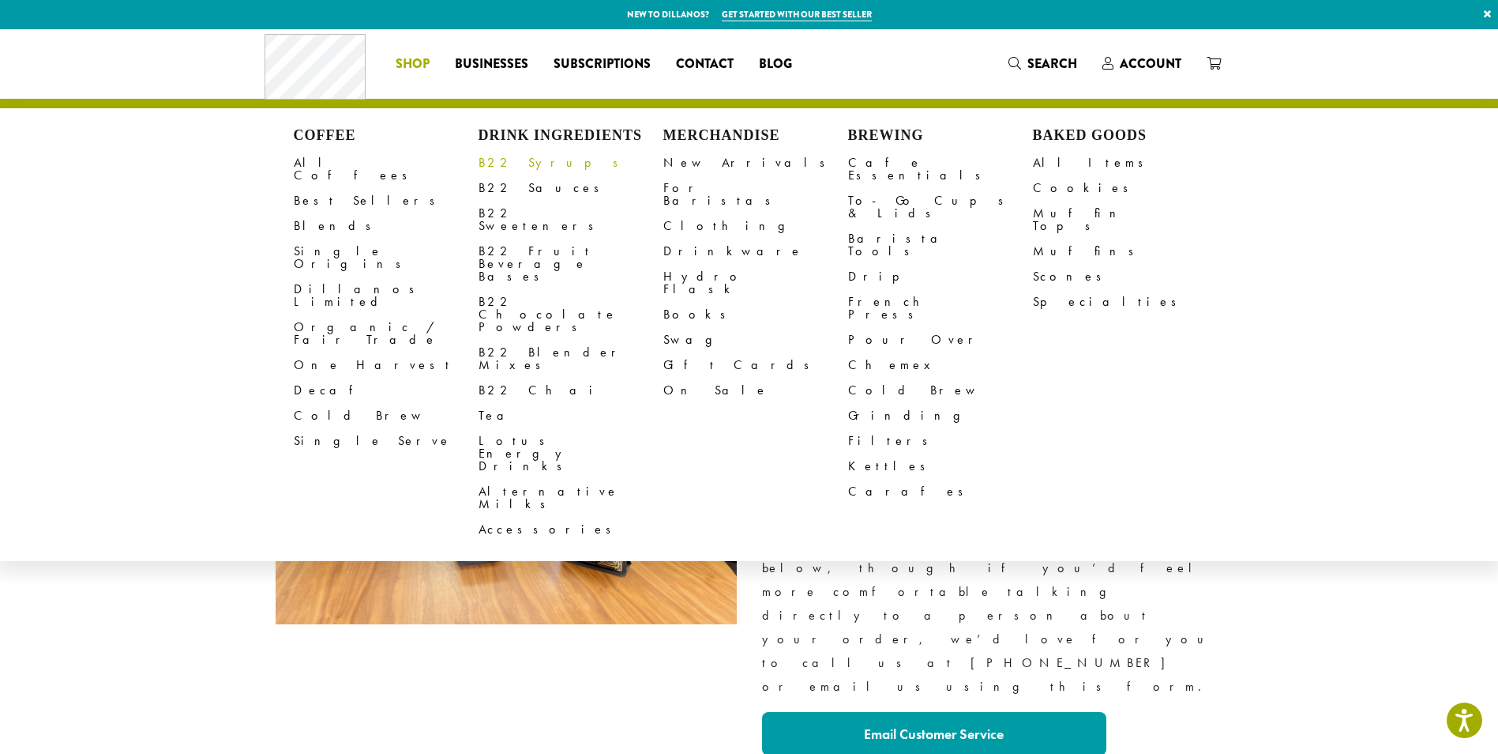
click at [517, 160] on link "B22 Syrups" at bounding box center [571, 162] width 185 height 25
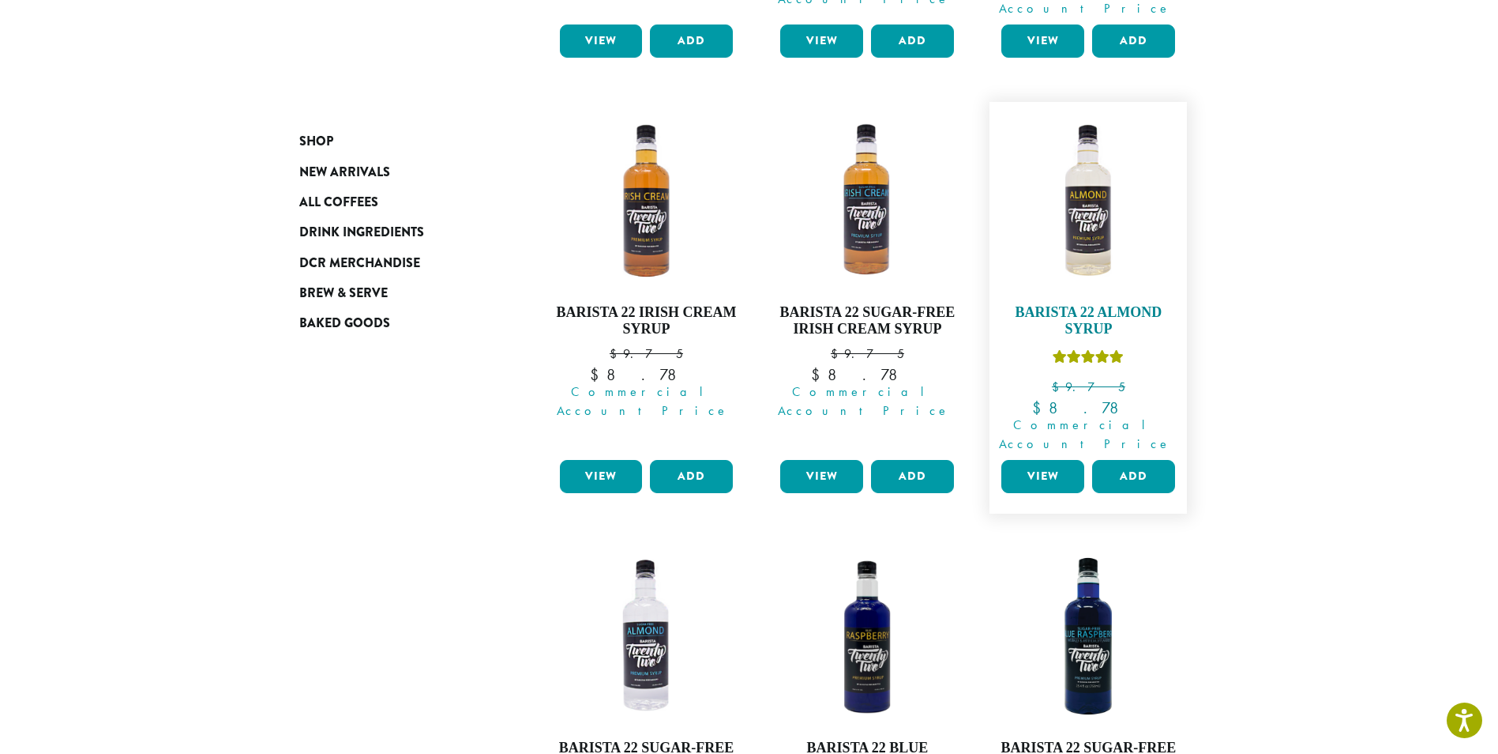
scroll to position [1106, 0]
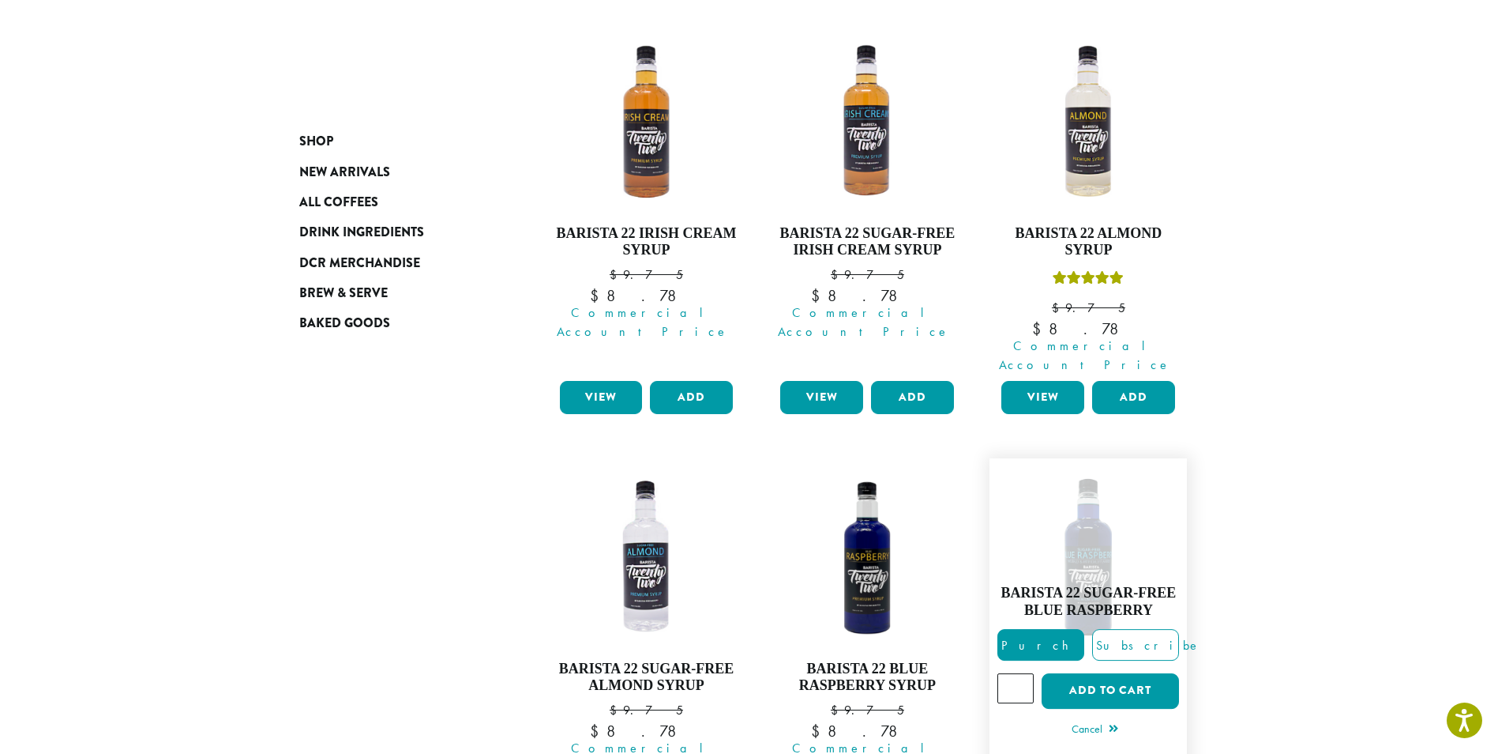
click at [1020, 673] on input "*" at bounding box center [1016, 688] width 36 height 30
type input "*"
click at [1020, 673] on input "*" at bounding box center [1016, 688] width 36 height 30
click at [1088, 673] on button "Add to cart" at bounding box center [1110, 691] width 137 height 36
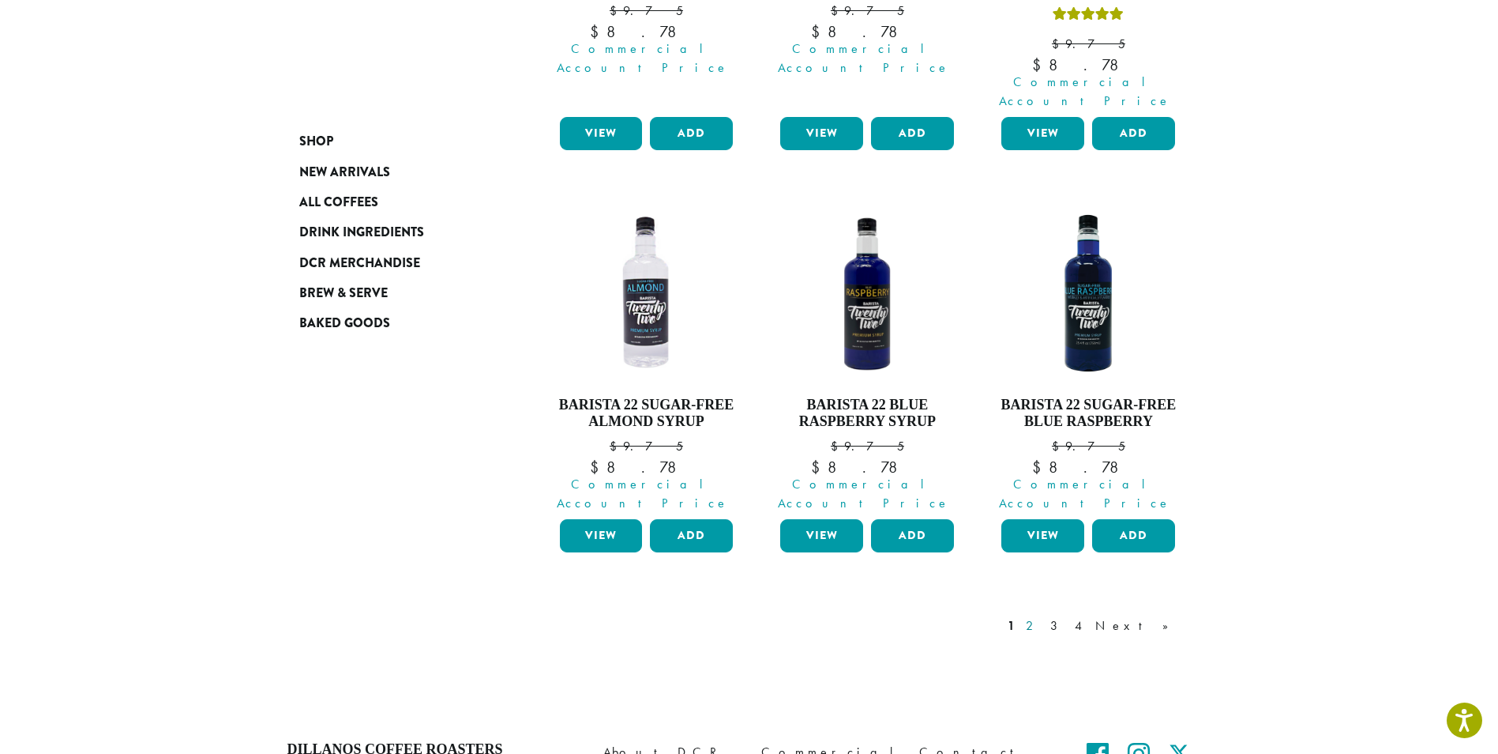
scroll to position [1417, 0]
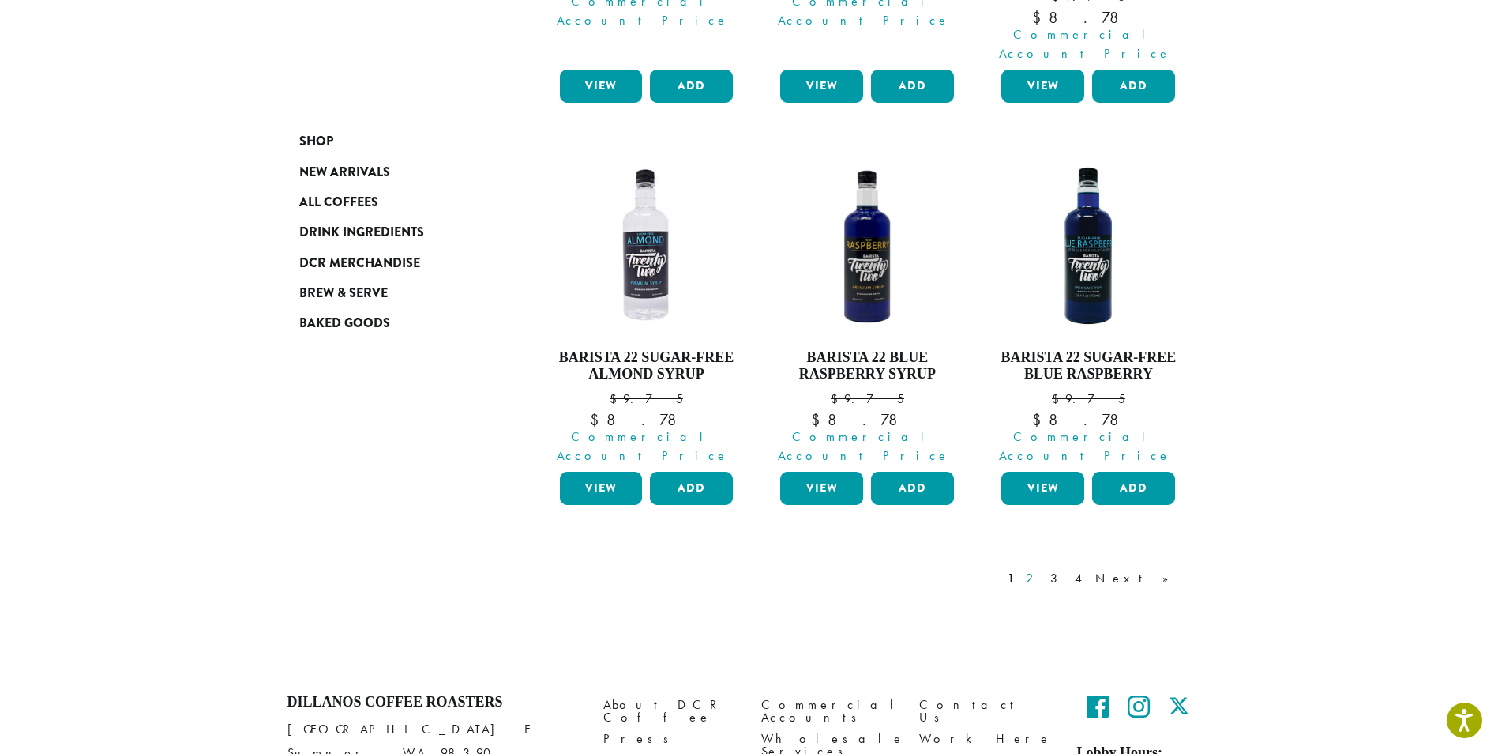
click at [1043, 569] on link "2" at bounding box center [1033, 578] width 20 height 19
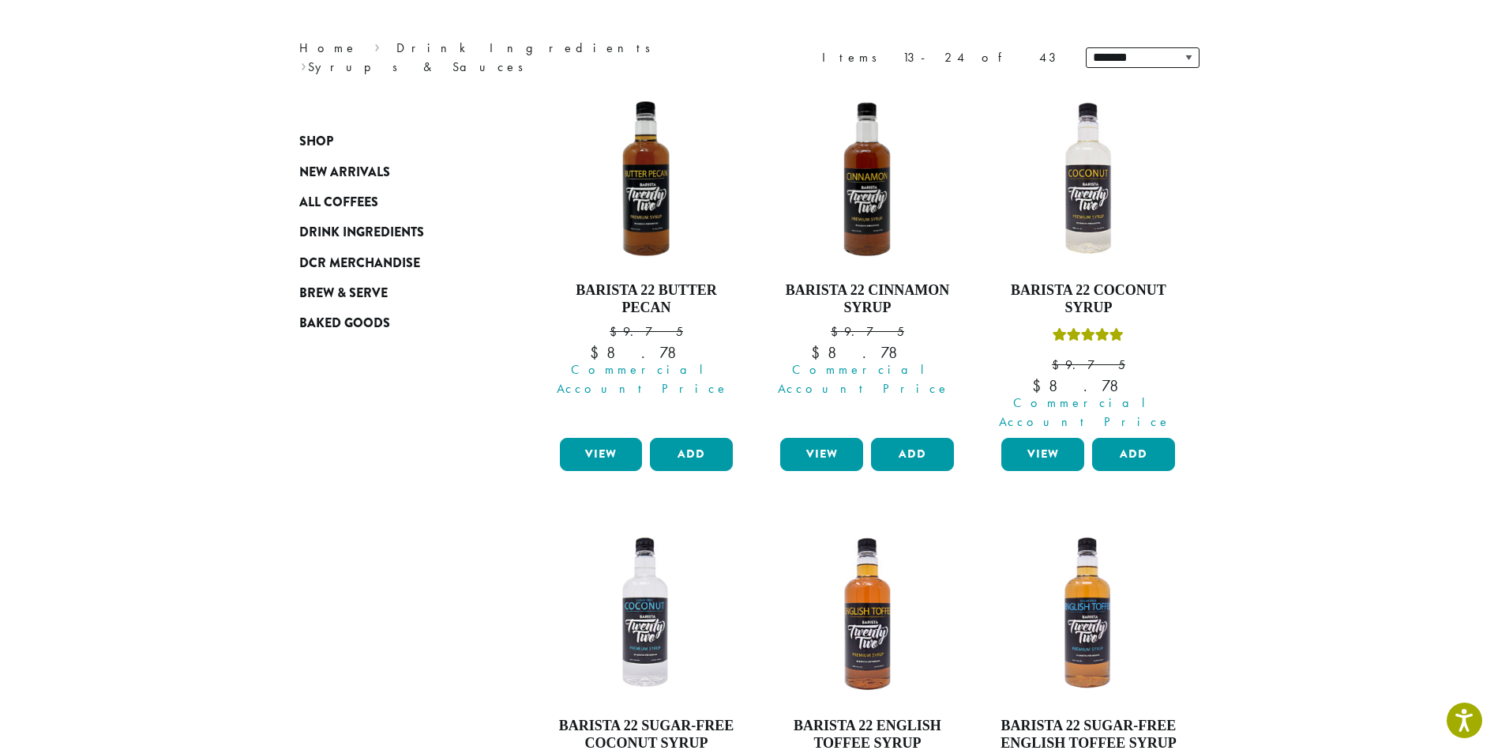
scroll to position [97, 0]
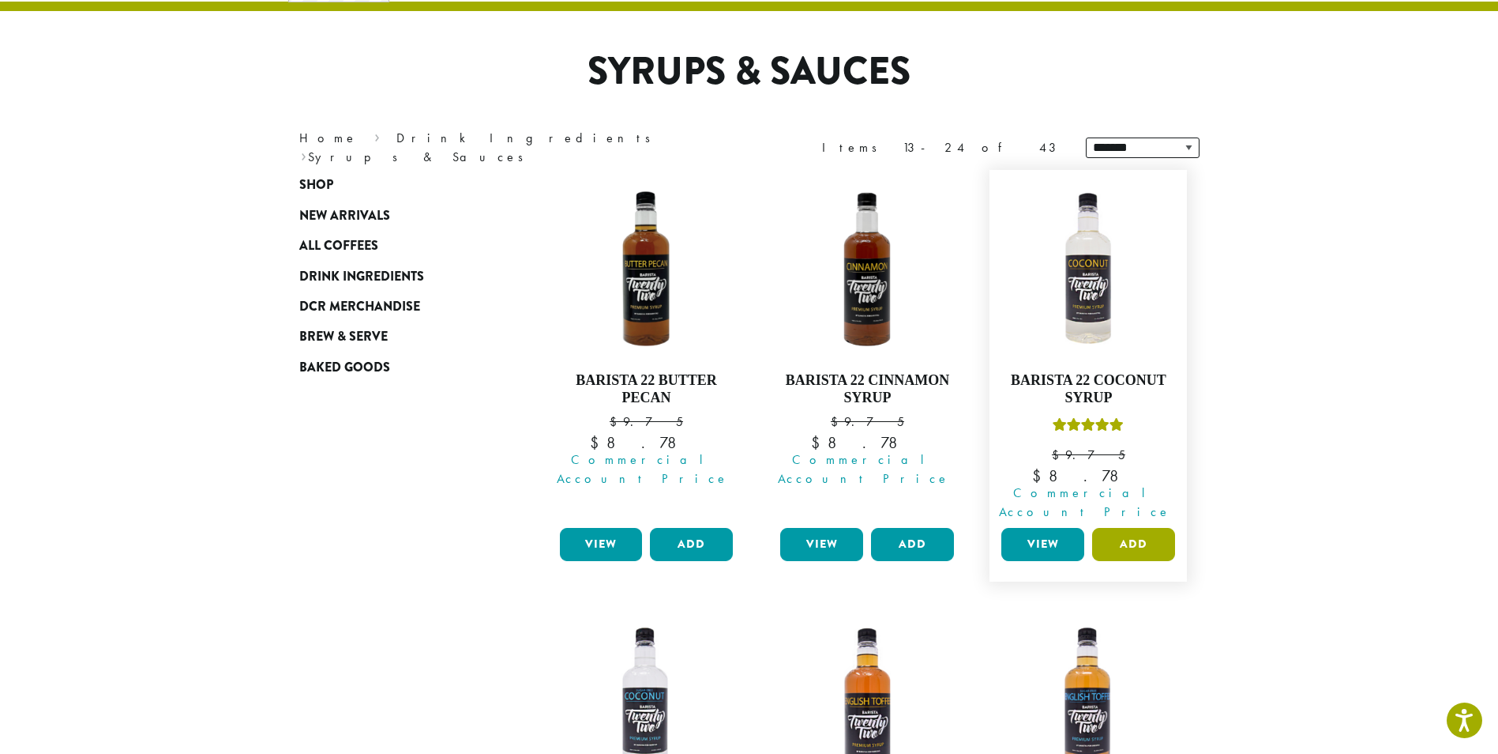
click at [1145, 528] on button "Add" at bounding box center [1133, 544] width 83 height 33
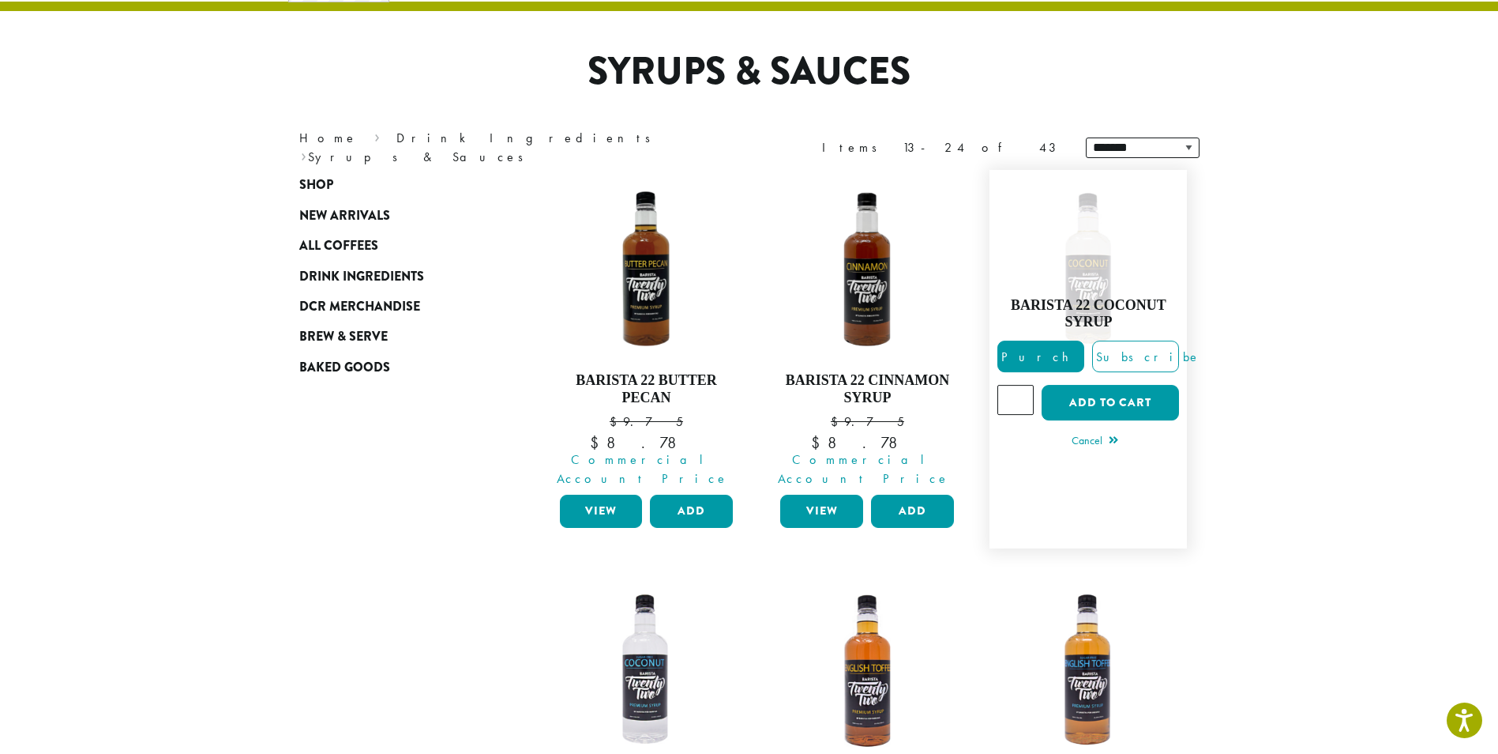
click at [1019, 385] on input "*" at bounding box center [1016, 400] width 36 height 30
type input "*"
click at [1019, 385] on input "*" at bounding box center [1016, 400] width 36 height 30
click at [1112, 393] on button "Add to cart" at bounding box center [1110, 403] width 137 height 36
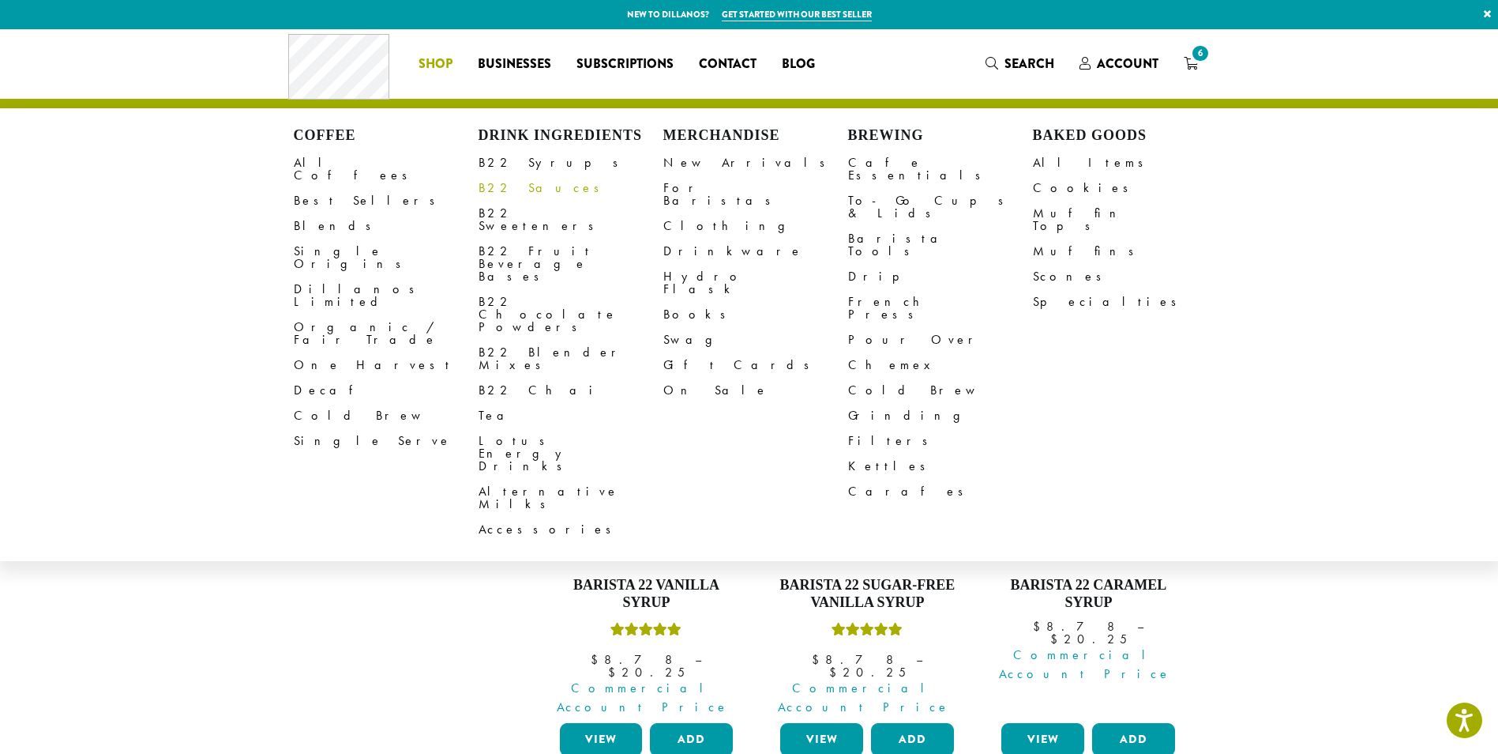
click at [529, 187] on link "B22 Sauces" at bounding box center [571, 187] width 185 height 25
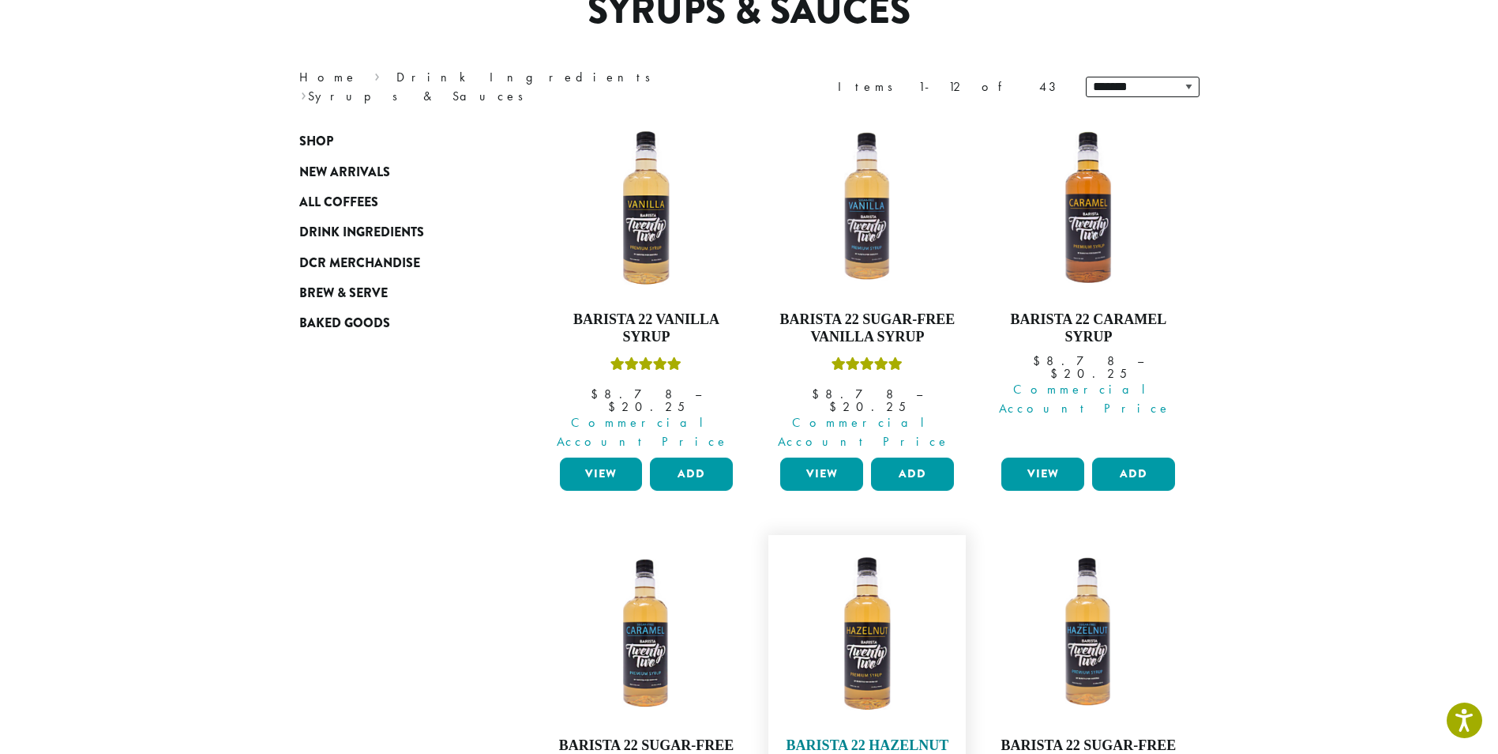
scroll to position [316, 0]
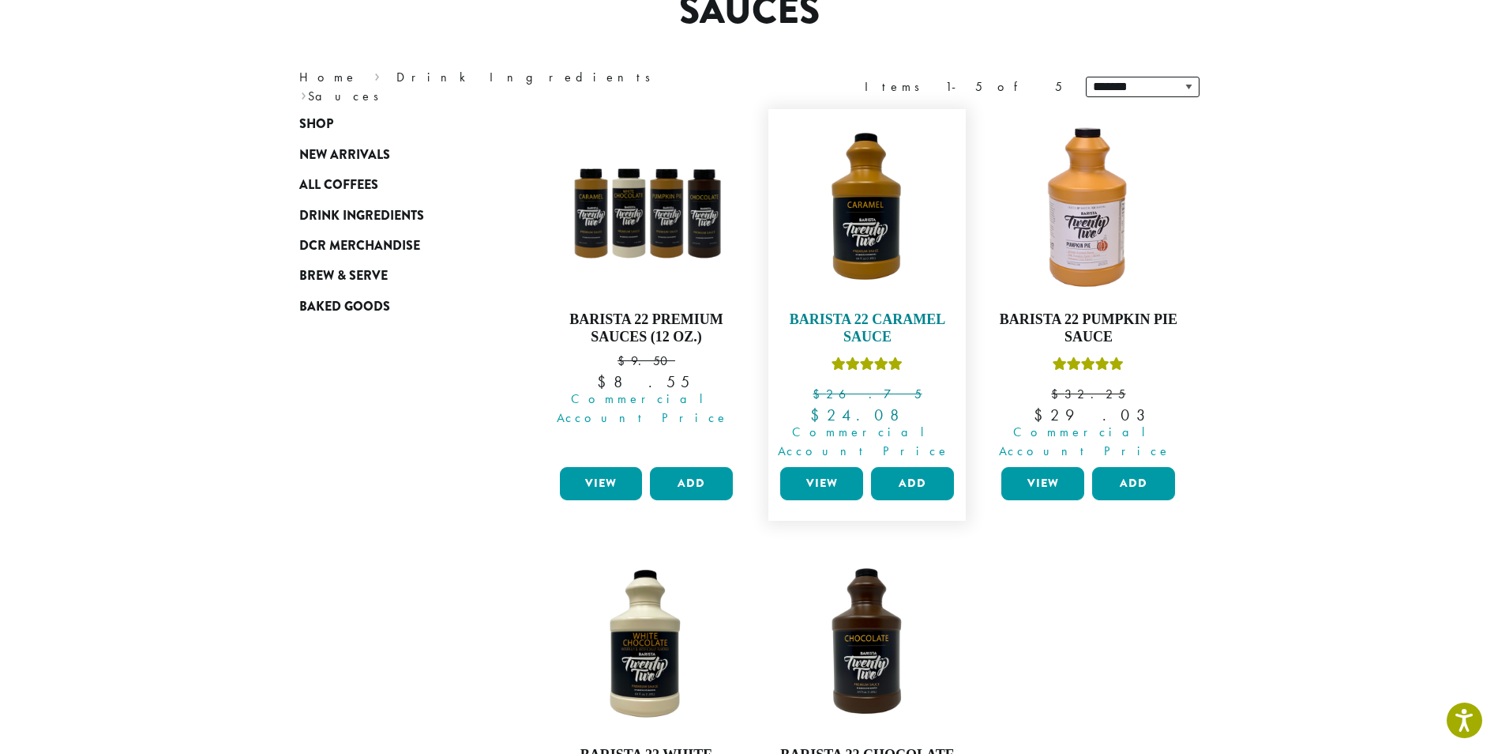
scroll to position [237, 0]
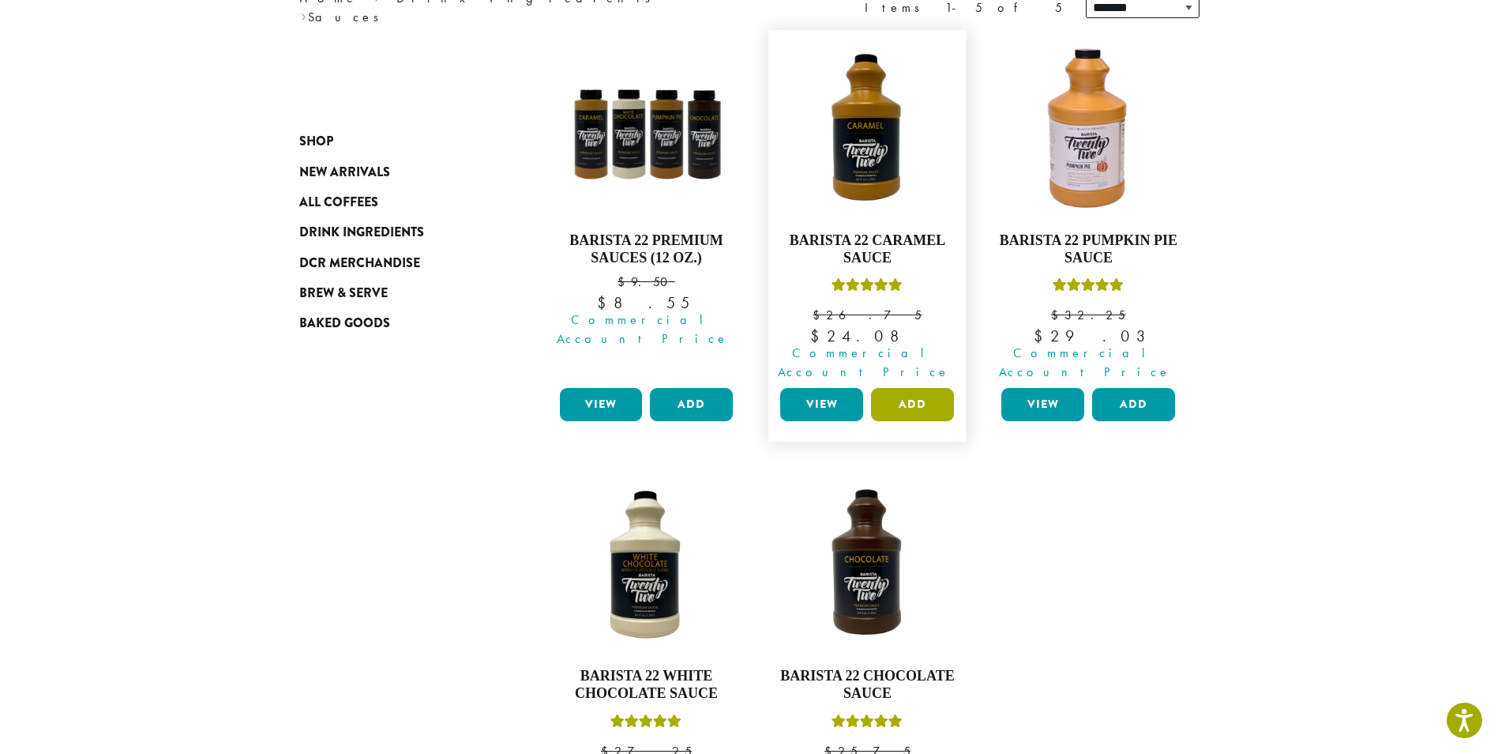
click at [919, 388] on button "Add" at bounding box center [912, 404] width 83 height 33
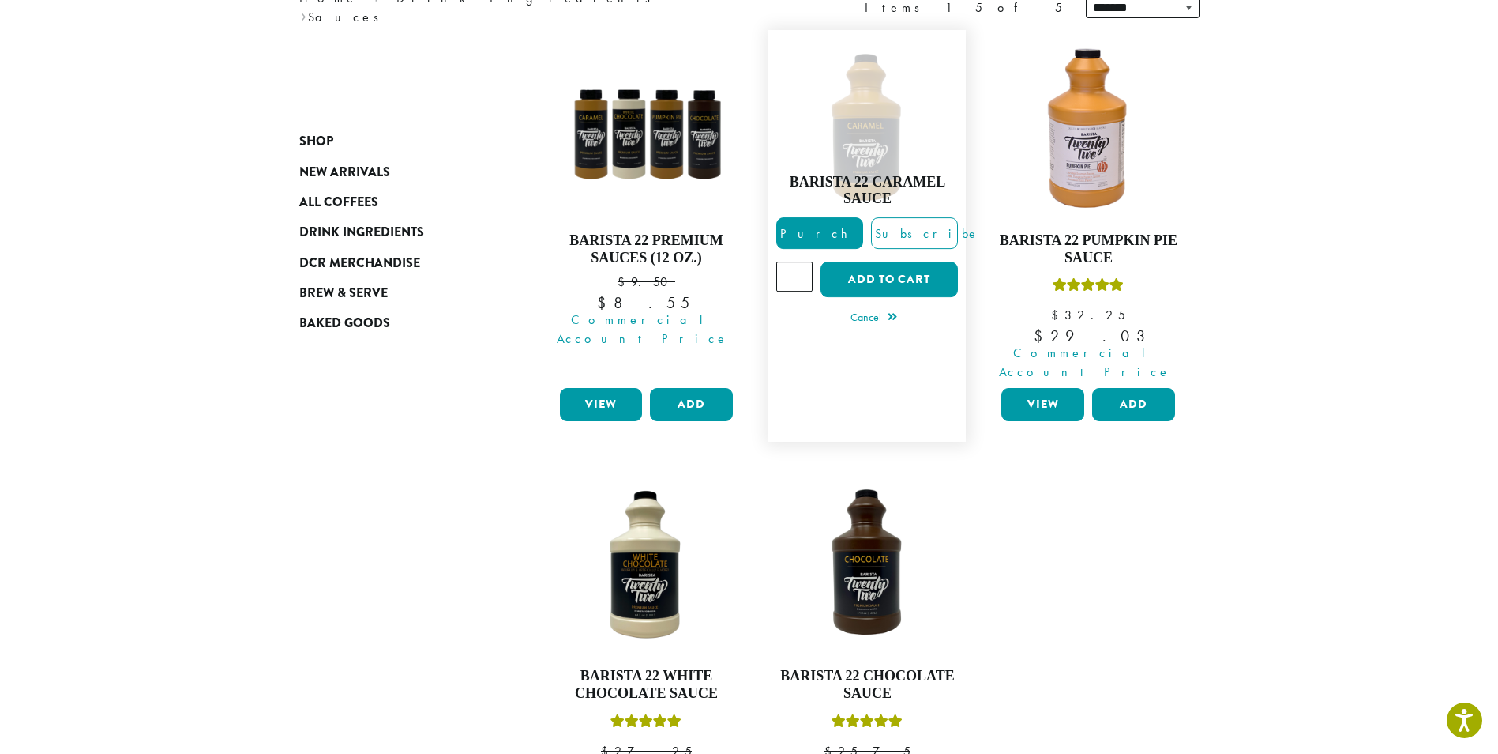
type input "*"
click at [800, 261] on input "*" at bounding box center [794, 276] width 36 height 30
click at [889, 272] on button "Add to cart" at bounding box center [889, 279] width 137 height 36
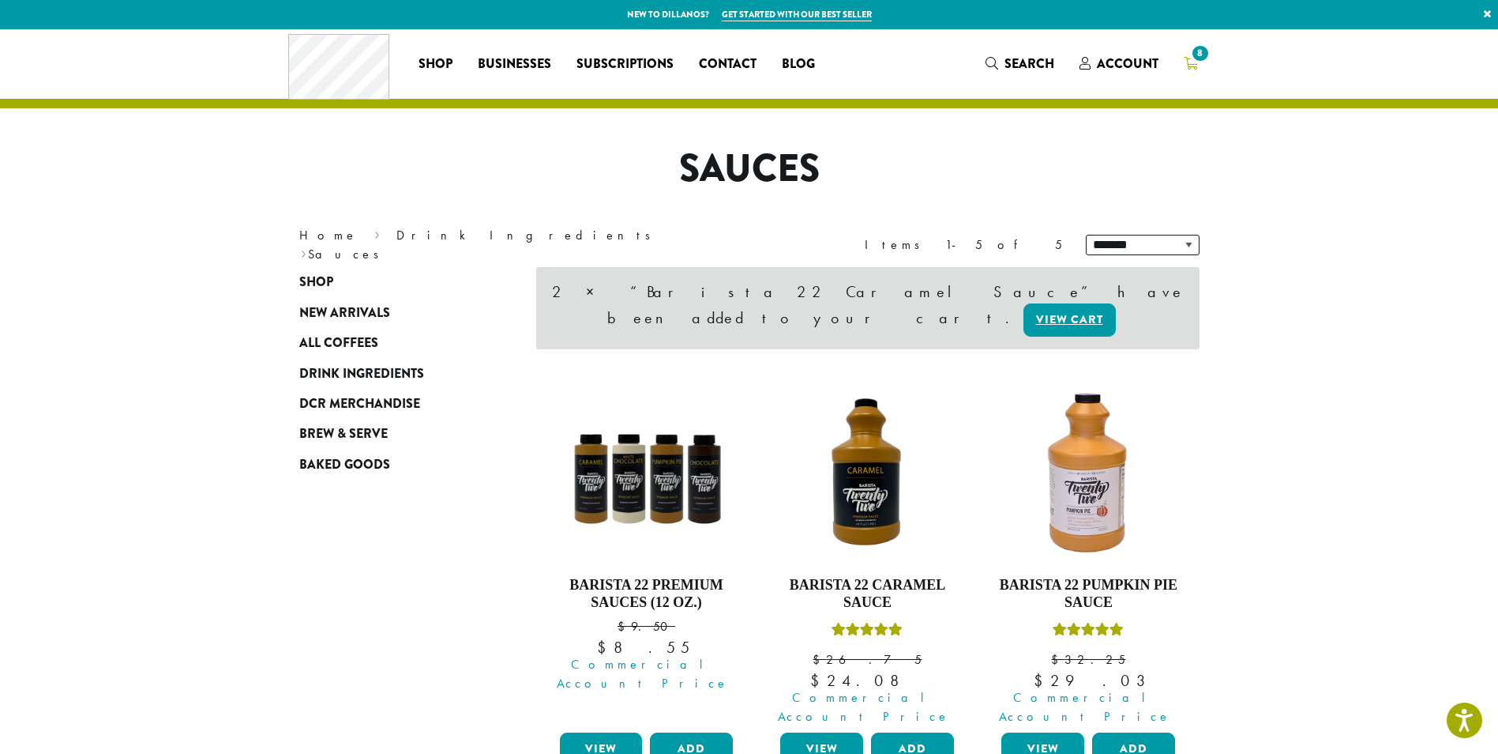
click at [1189, 67] on icon "8" at bounding box center [1191, 63] width 14 height 13
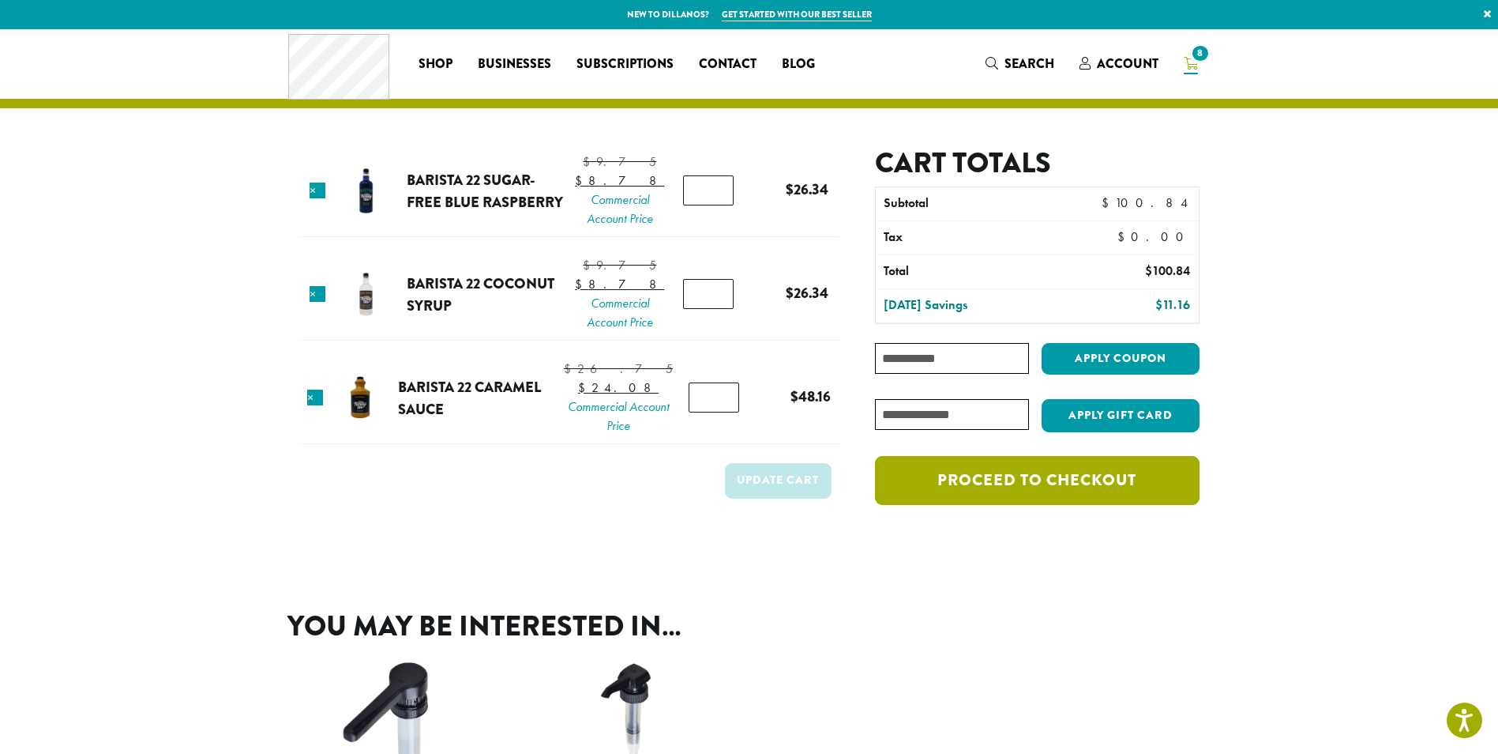
click at [1072, 486] on link "Proceed to checkout" at bounding box center [1037, 480] width 324 height 49
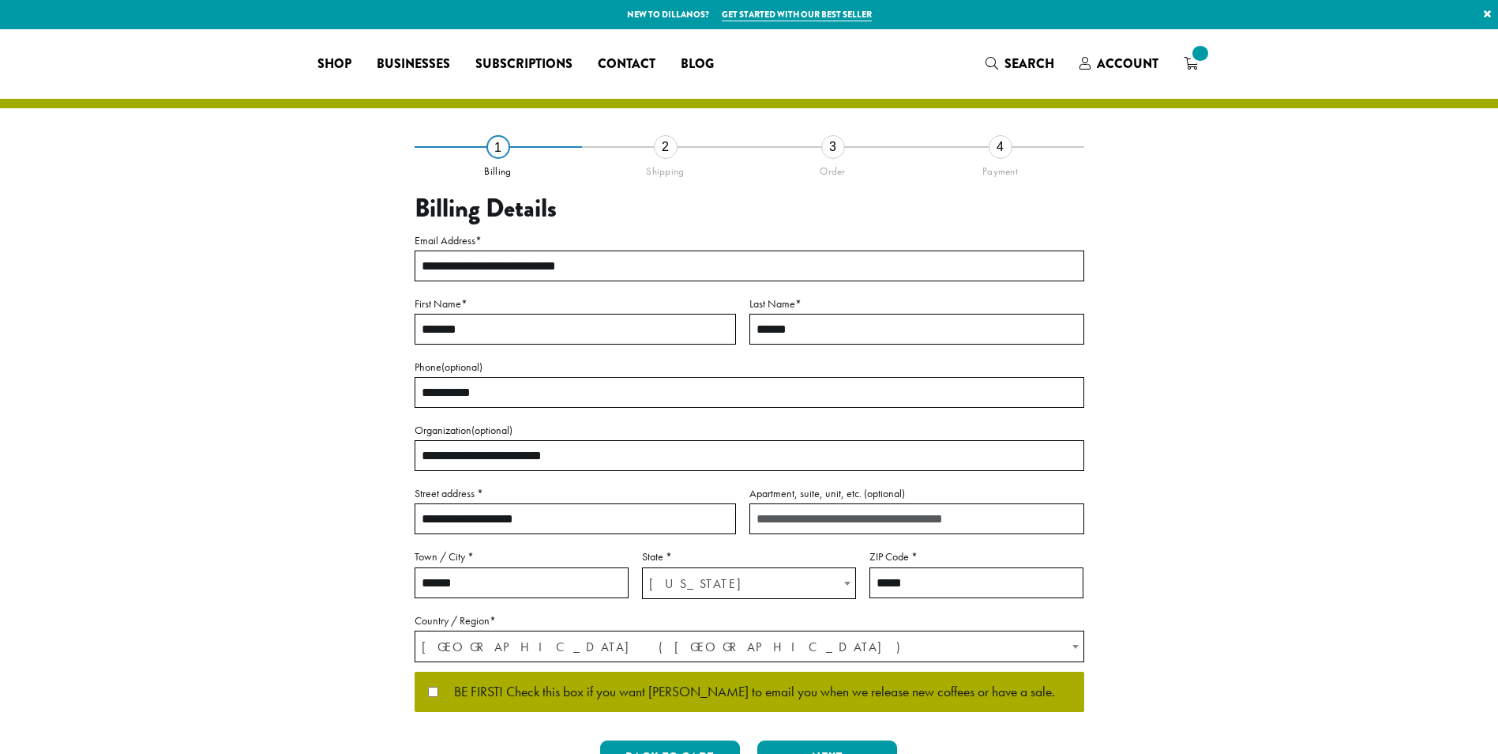
select select "**"
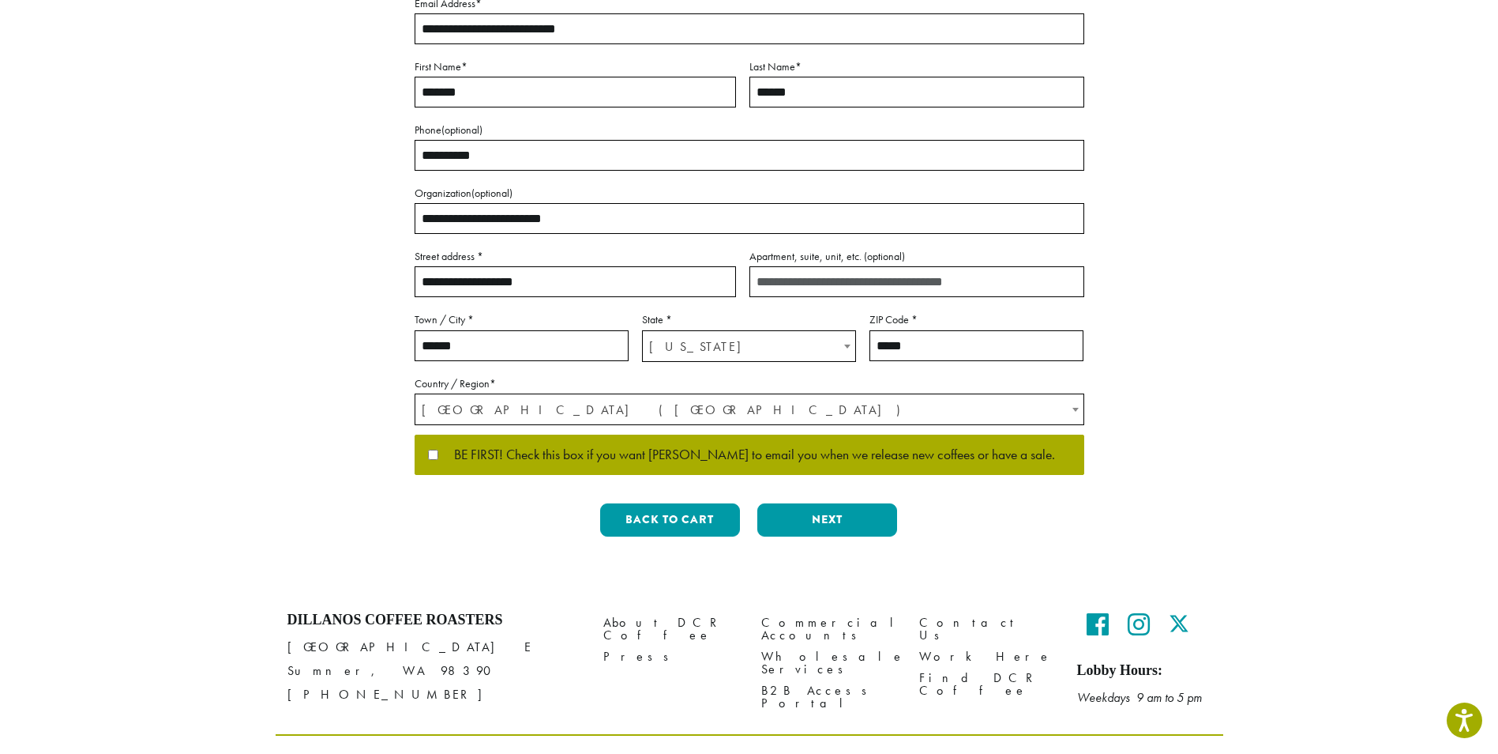
scroll to position [273, 0]
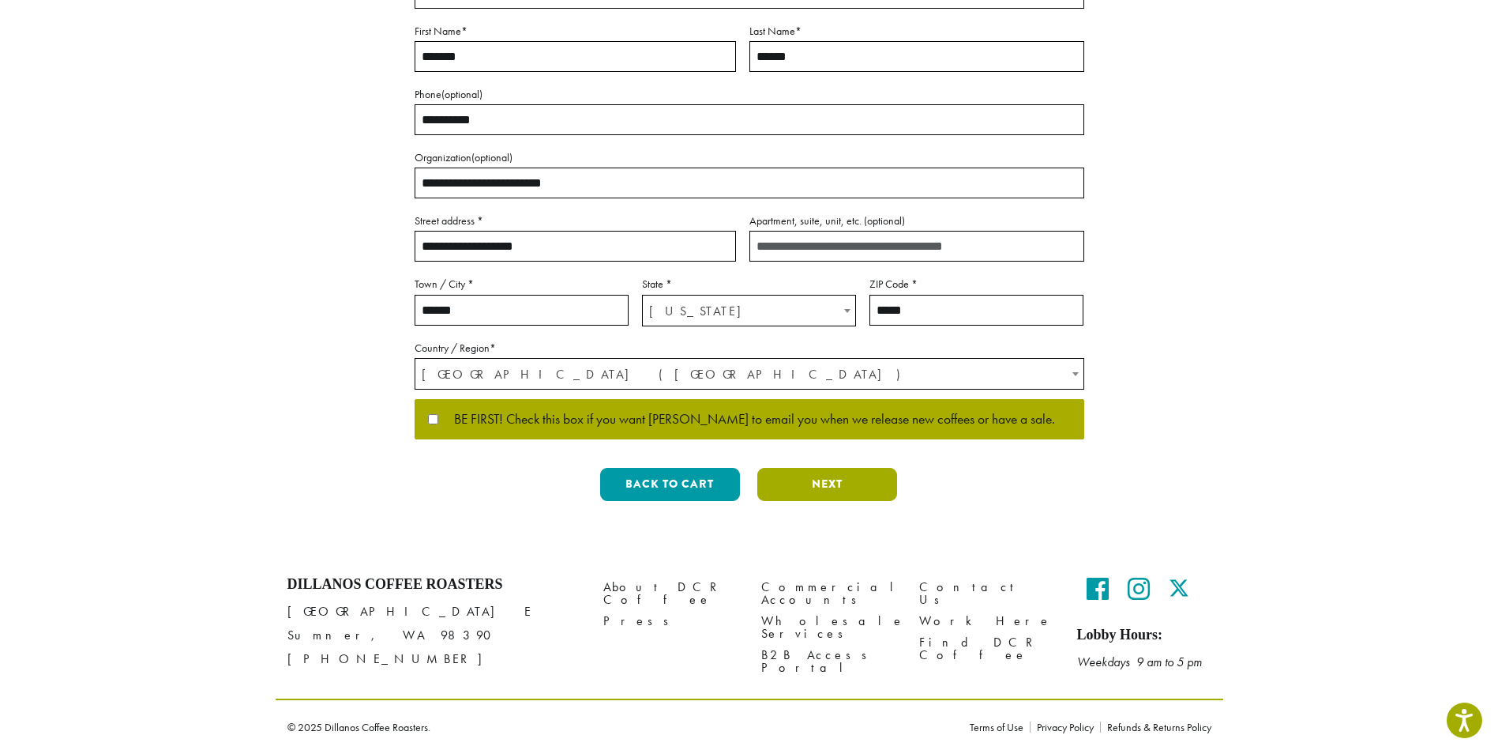
click at [838, 487] on button "Next" at bounding box center [828, 484] width 140 height 33
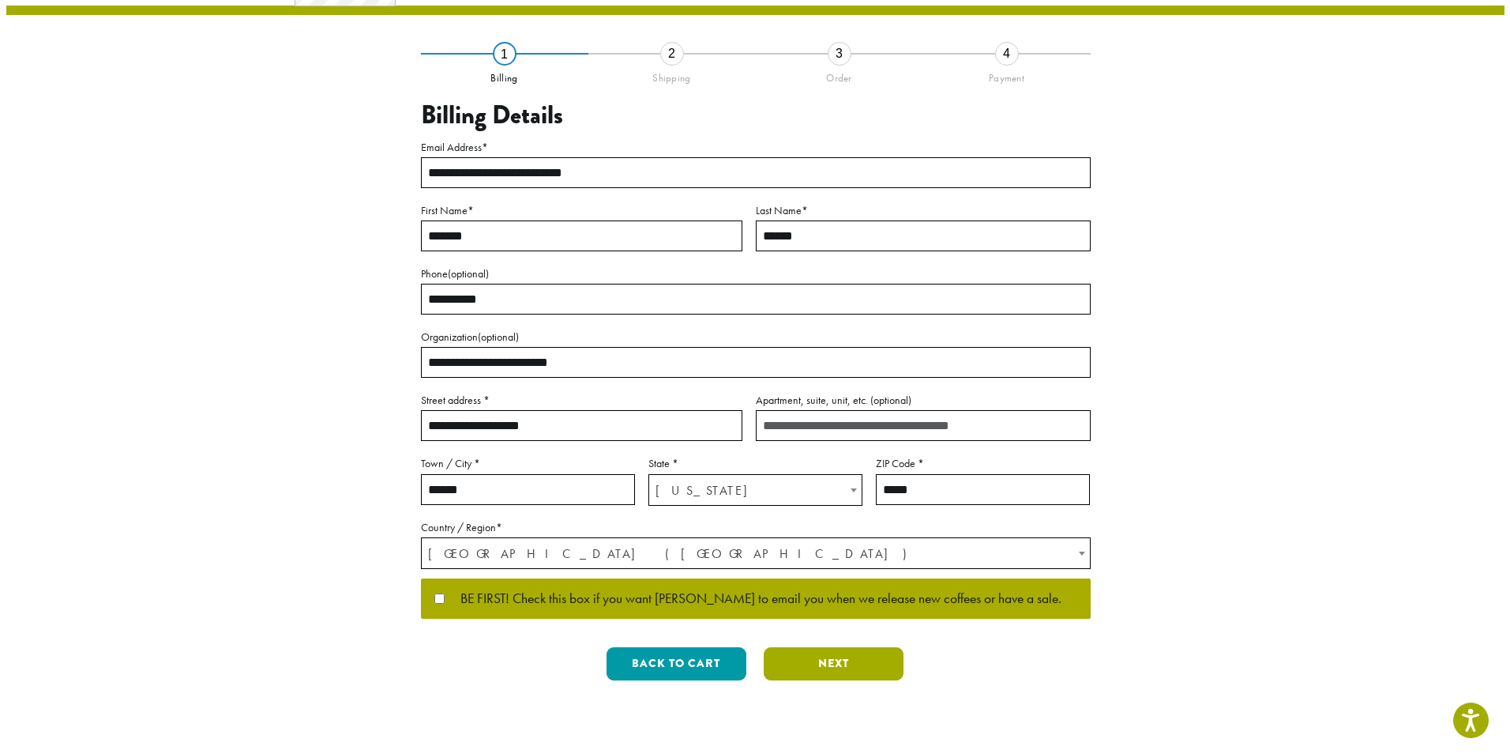
scroll to position [0, 0]
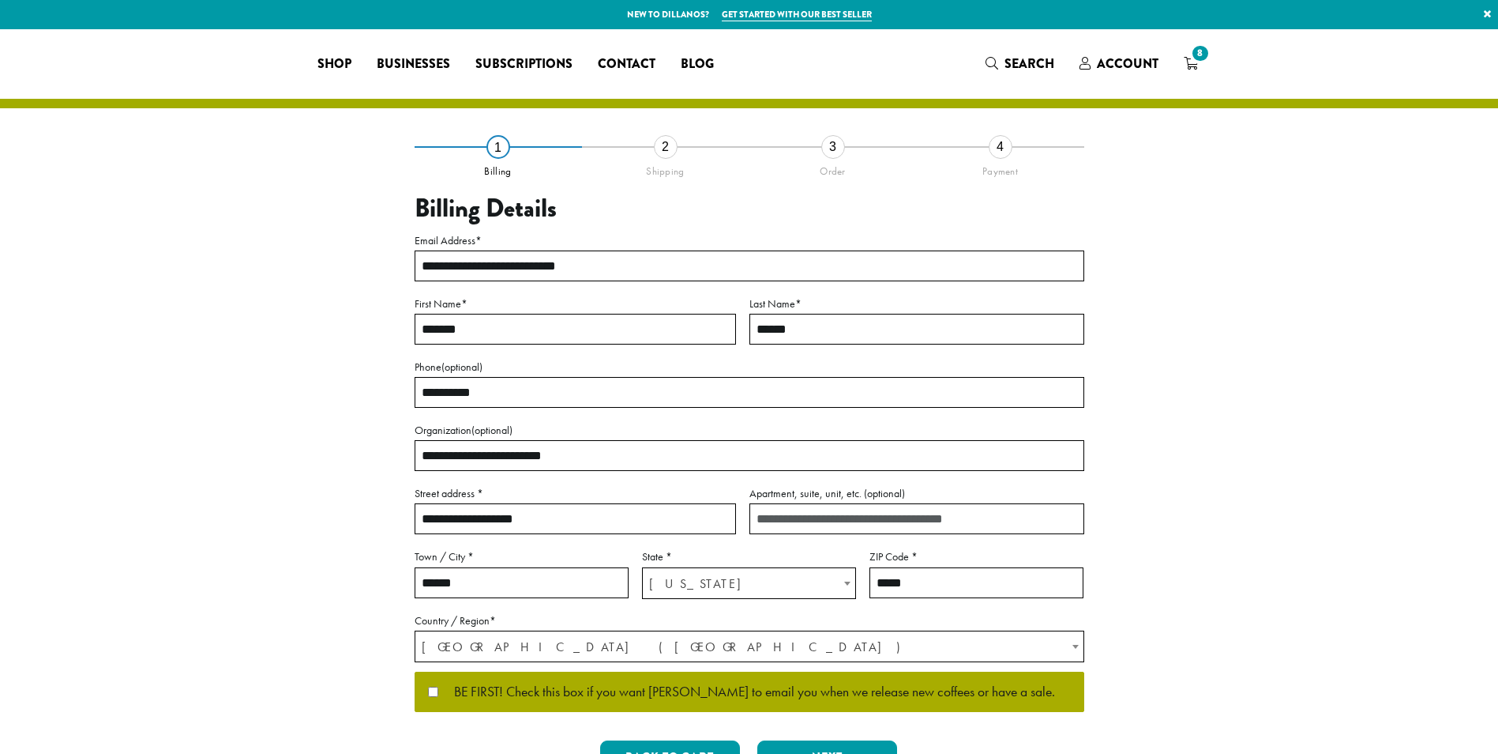
select select "**"
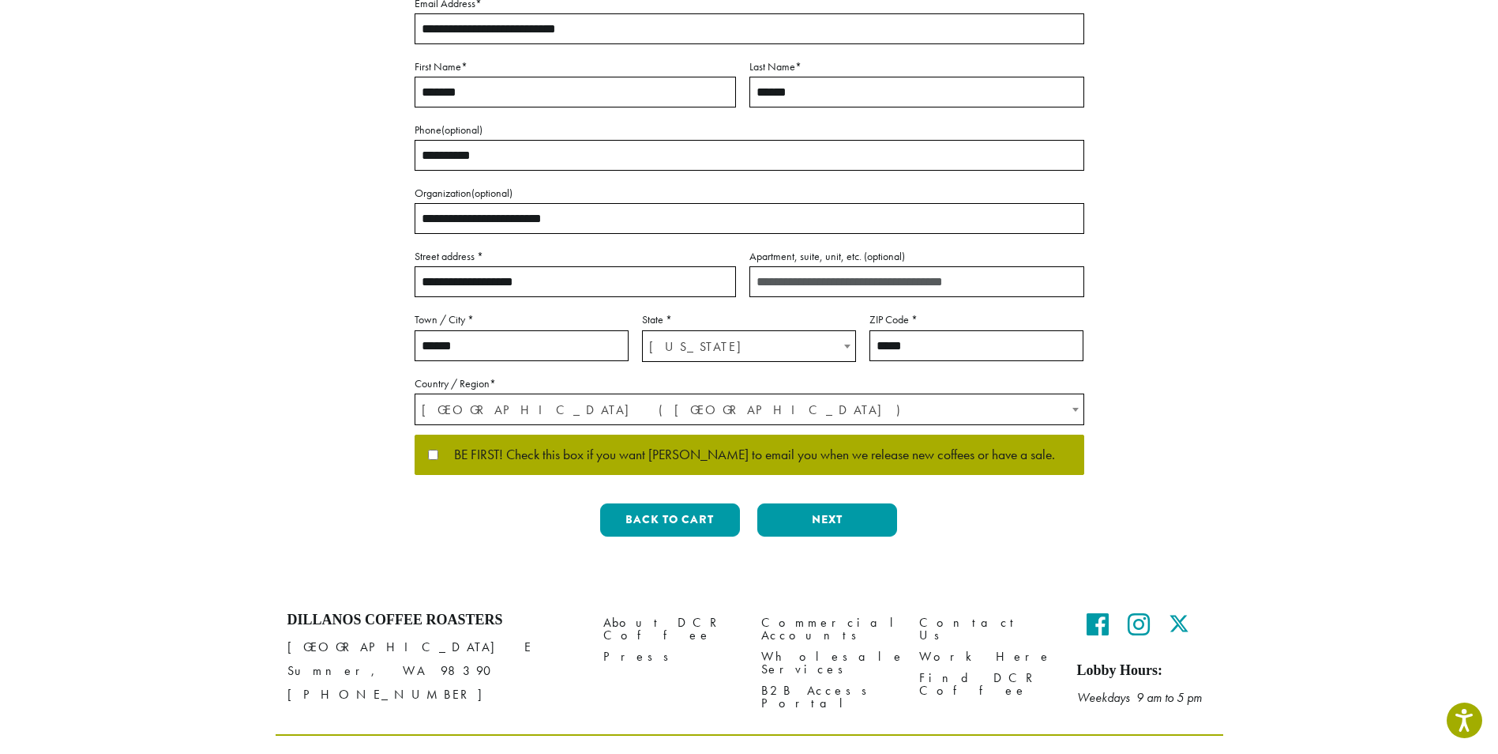
scroll to position [273, 0]
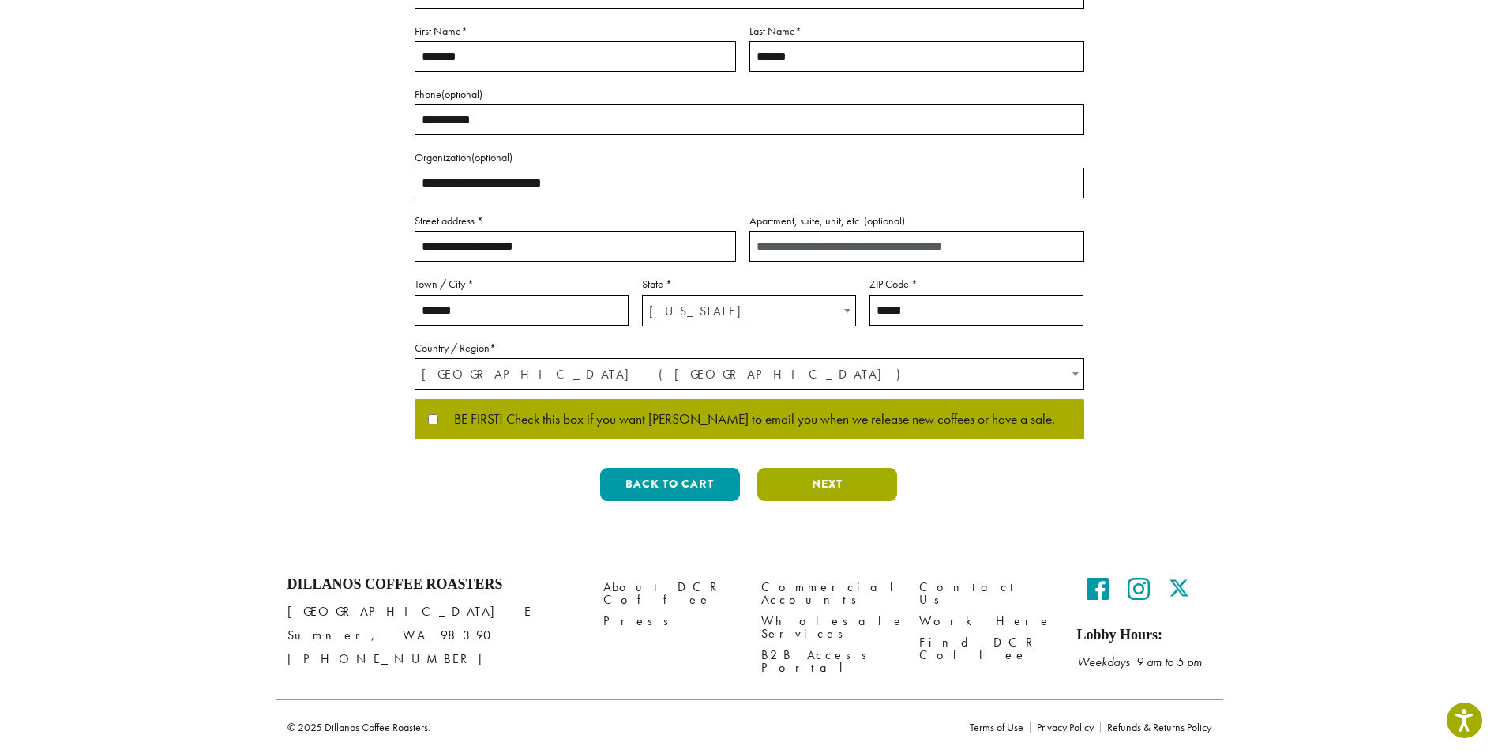
click at [851, 483] on button "Next" at bounding box center [828, 484] width 140 height 33
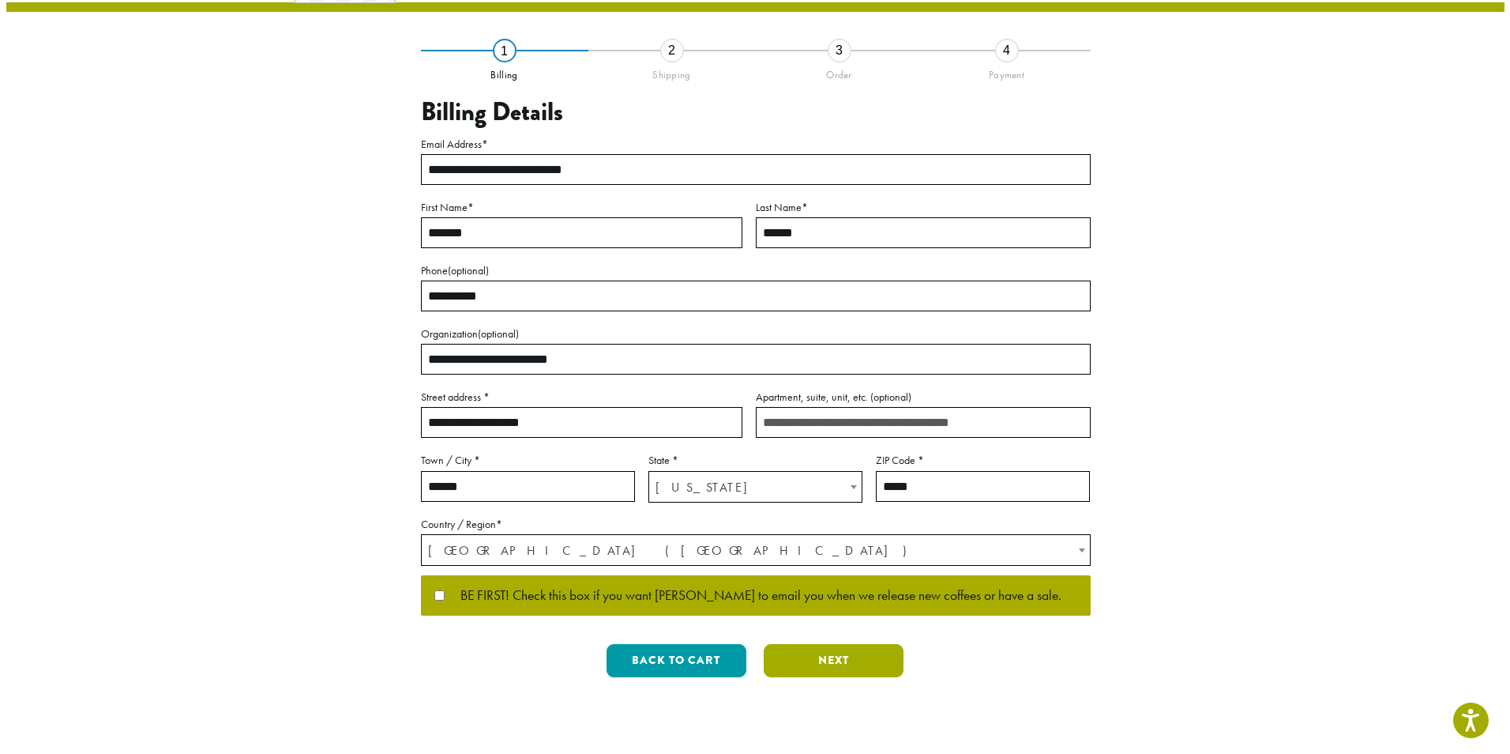
scroll to position [0, 0]
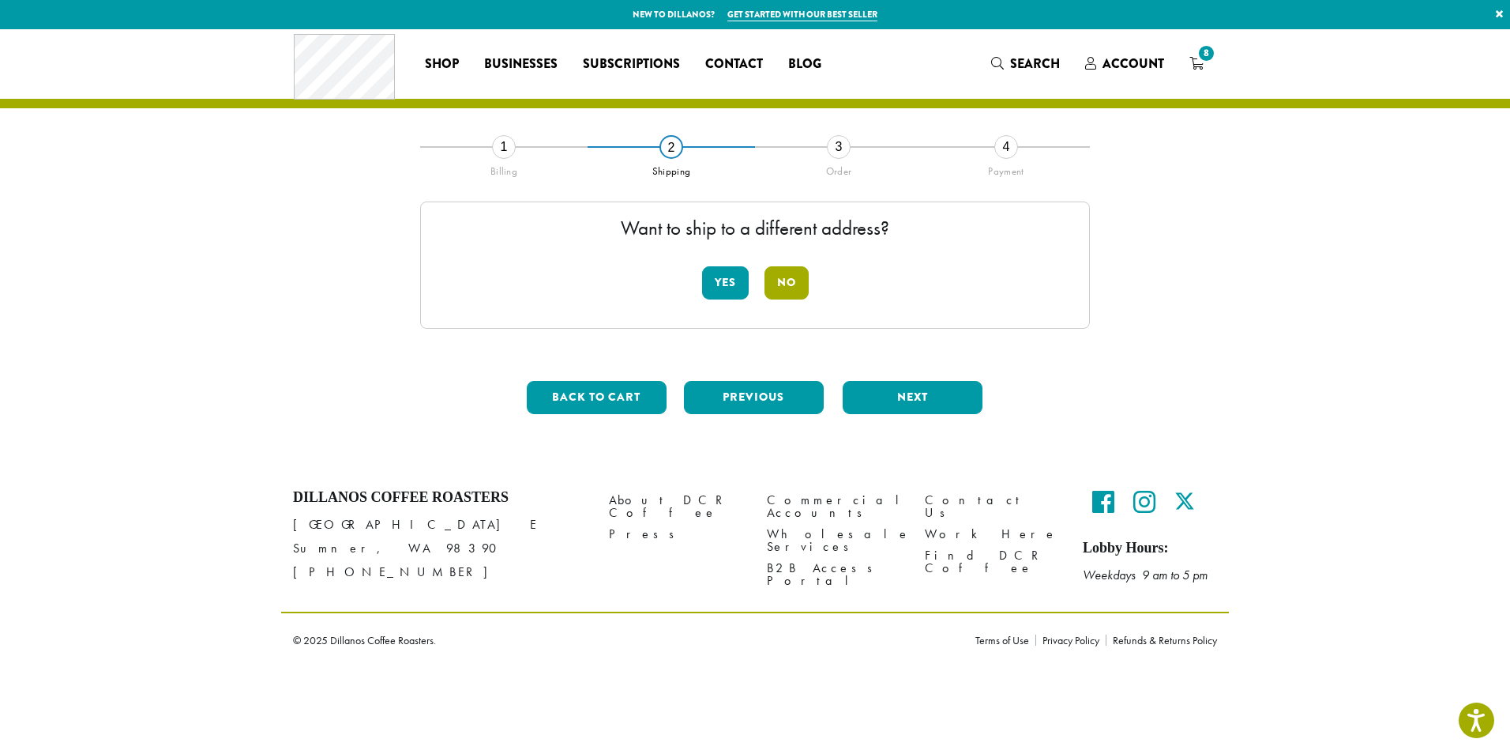
click at [795, 287] on button "No" at bounding box center [787, 282] width 44 height 33
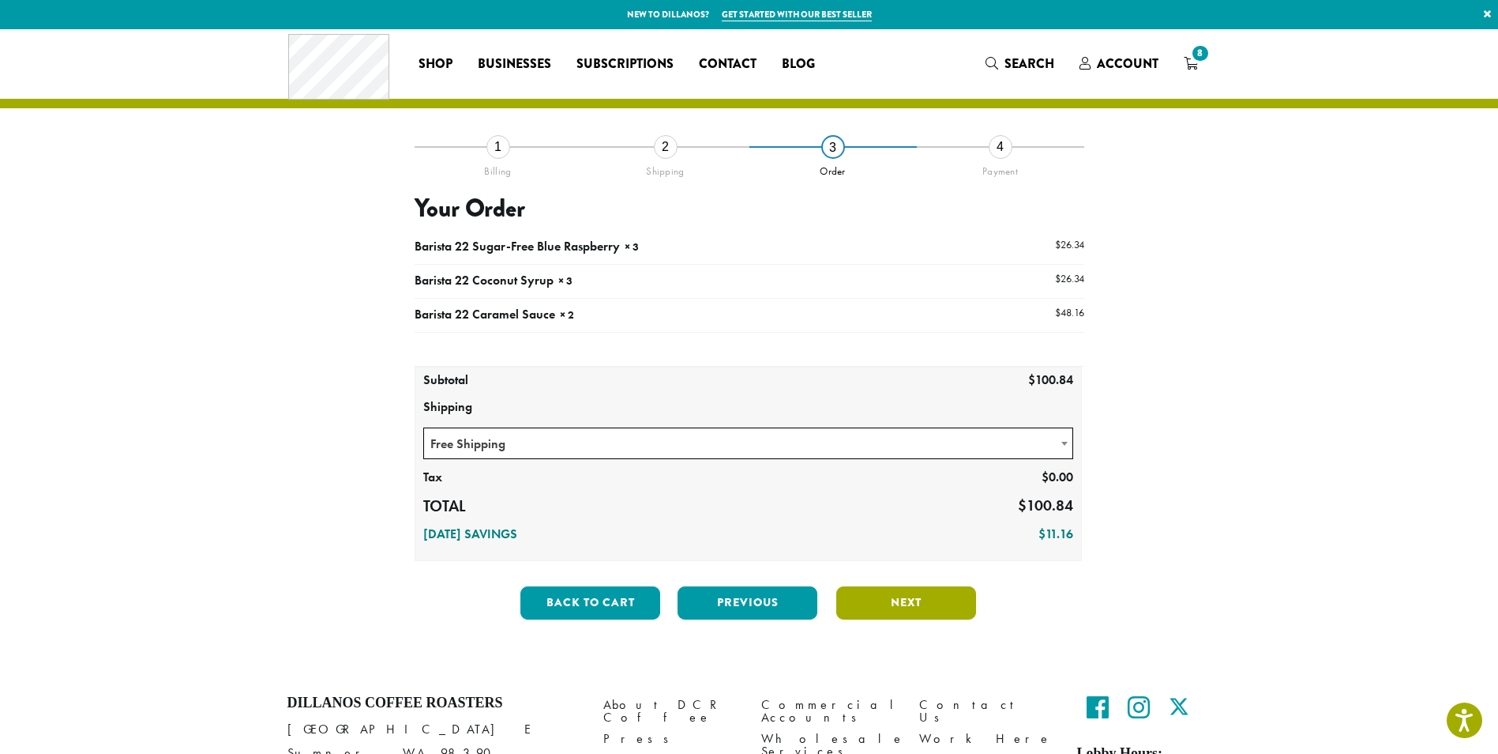
click at [922, 600] on button "Next" at bounding box center [907, 602] width 140 height 33
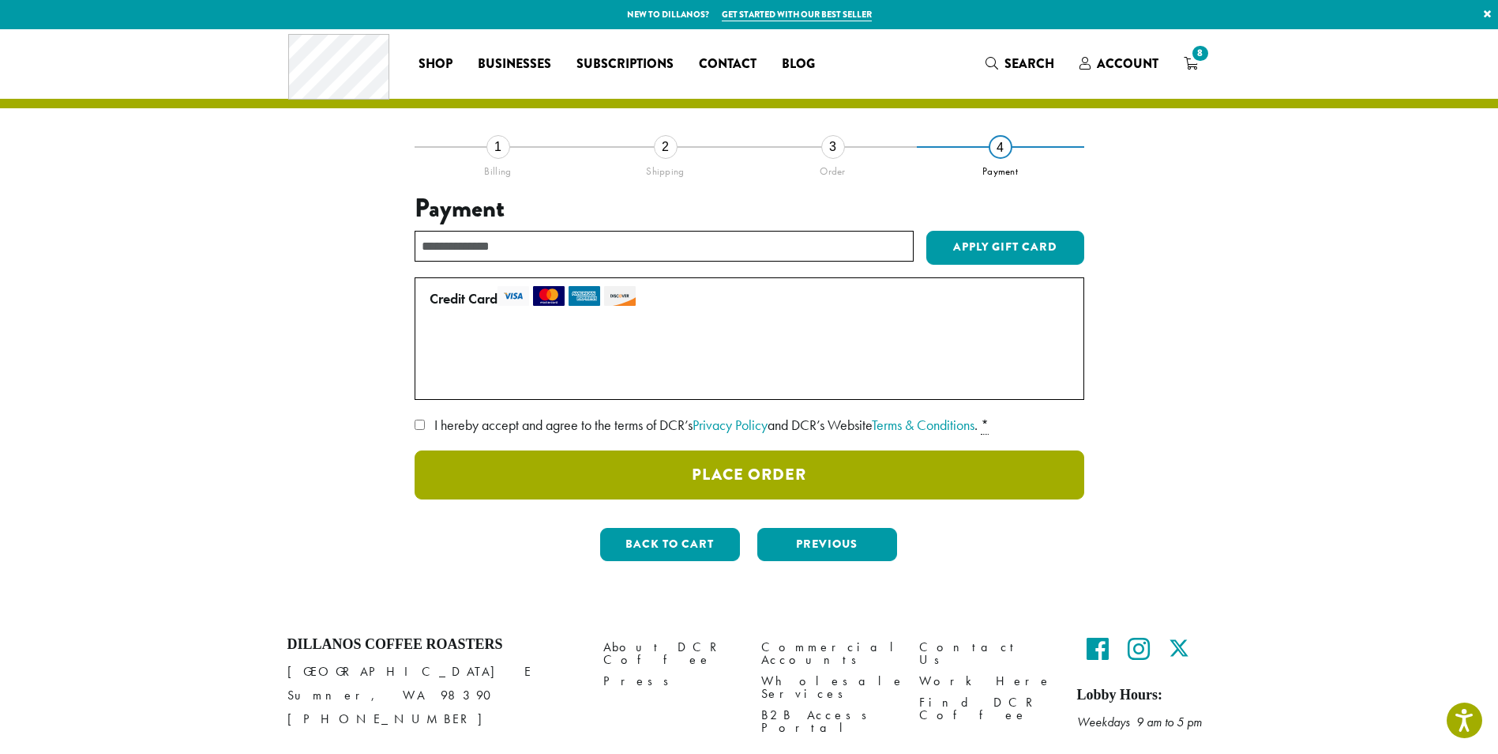
click at [840, 475] on button "Place Order" at bounding box center [750, 474] width 670 height 49
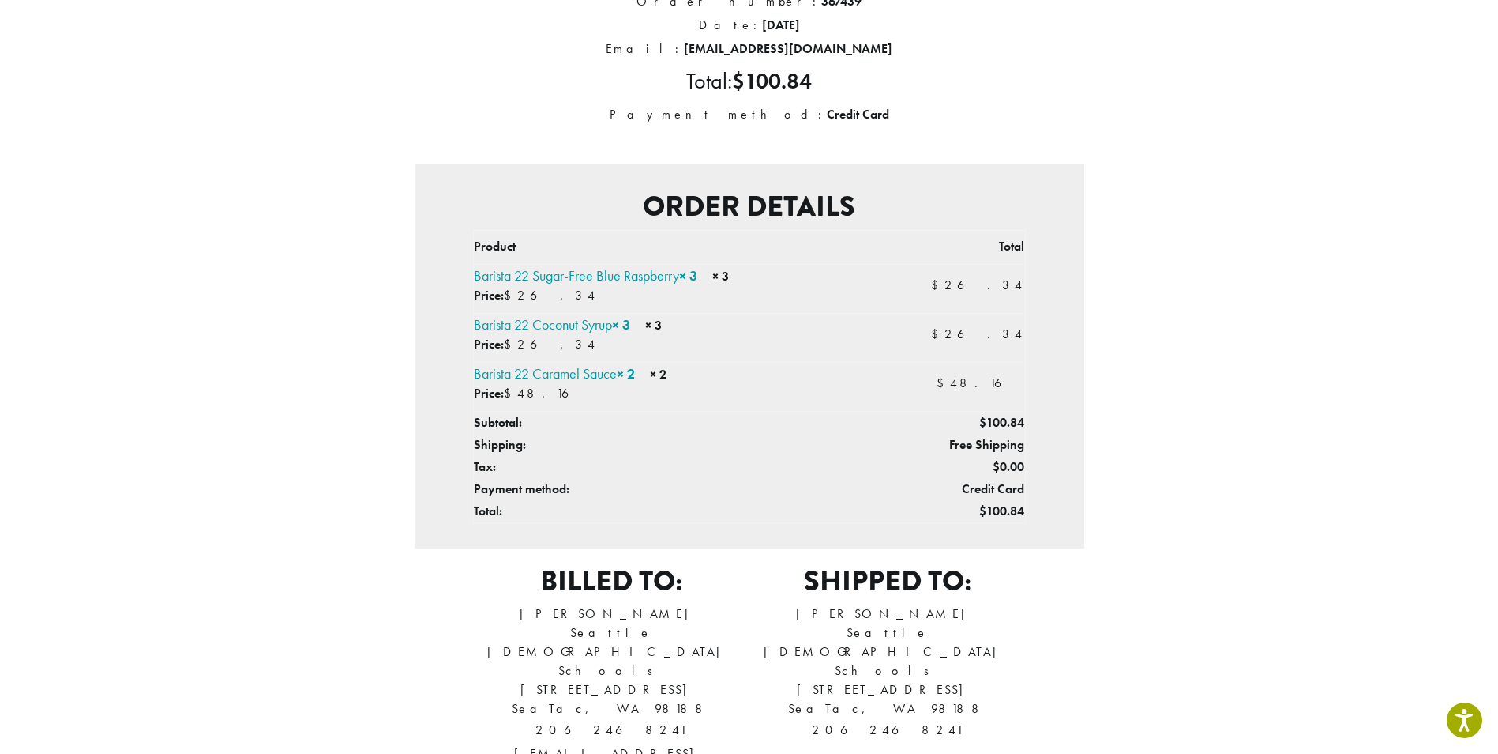
scroll to position [316, 0]
